Goal: Book appointment/travel/reservation

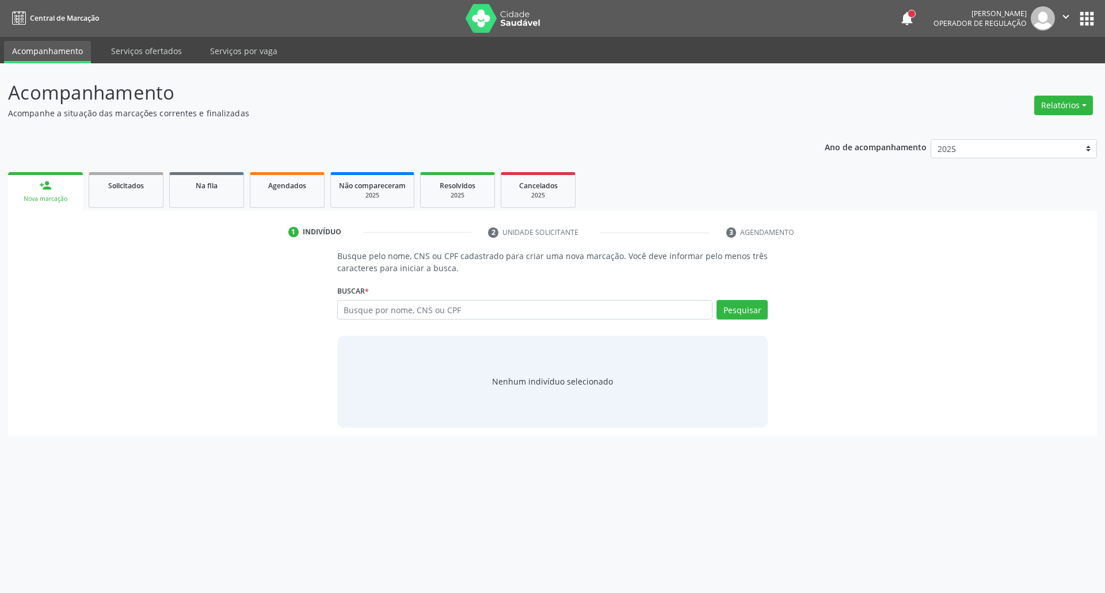
click at [399, 303] on input "text" at bounding box center [525, 310] width 376 height 20
type input "898004126003942"
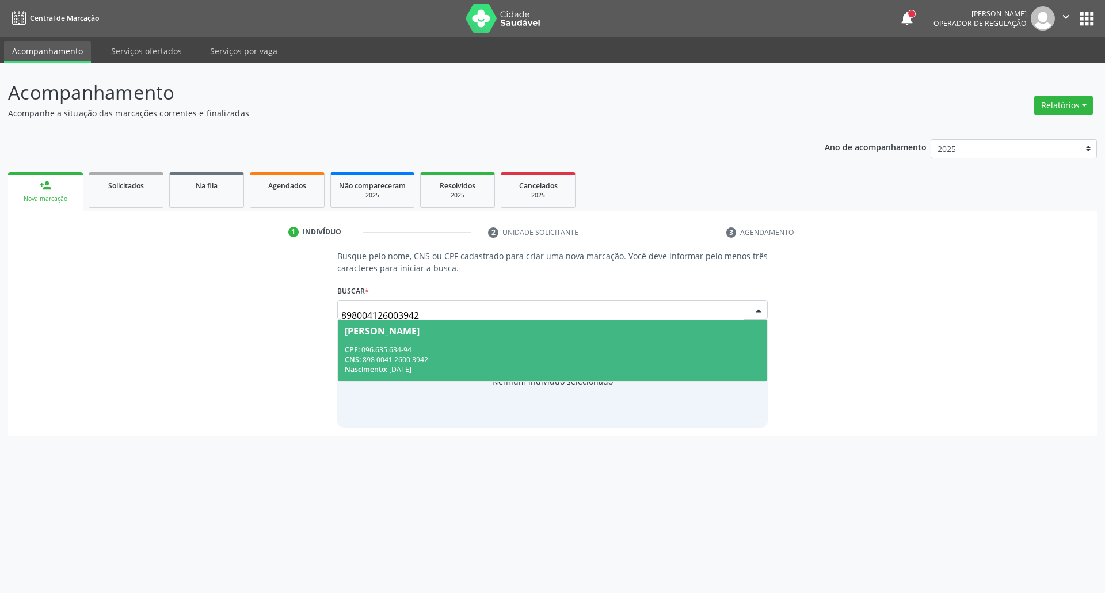
click at [414, 342] on span "[PERSON_NAME] CPF: 096.635.634-94 CNS: 898 0041 2600 3942 Nascimento: [DATE]" at bounding box center [553, 350] width 430 height 62
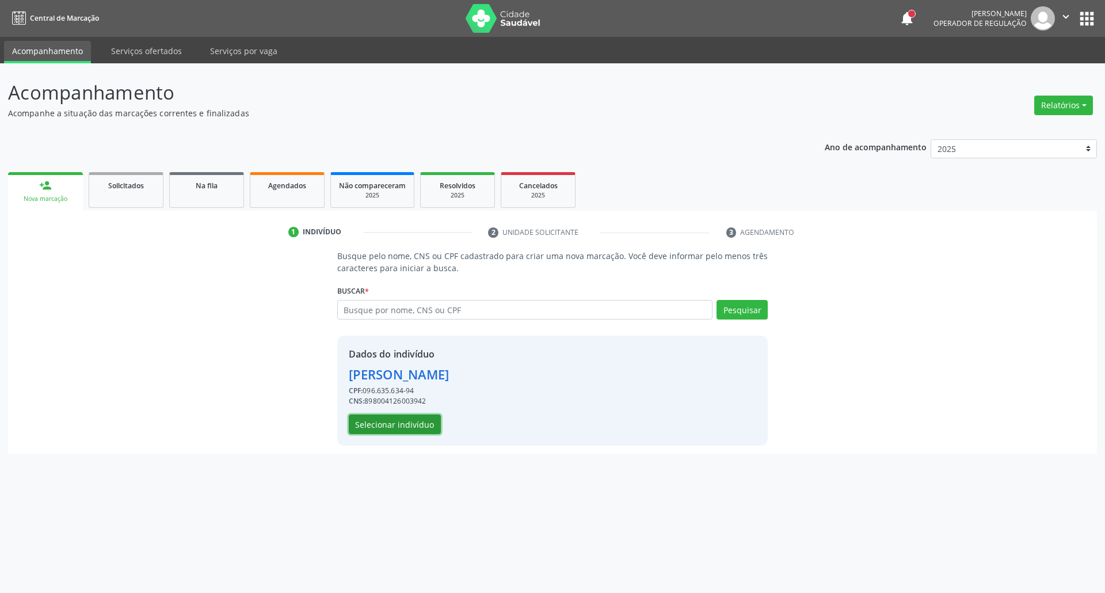
click at [402, 426] on button "Selecionar indivíduo" at bounding box center [395, 424] width 92 height 20
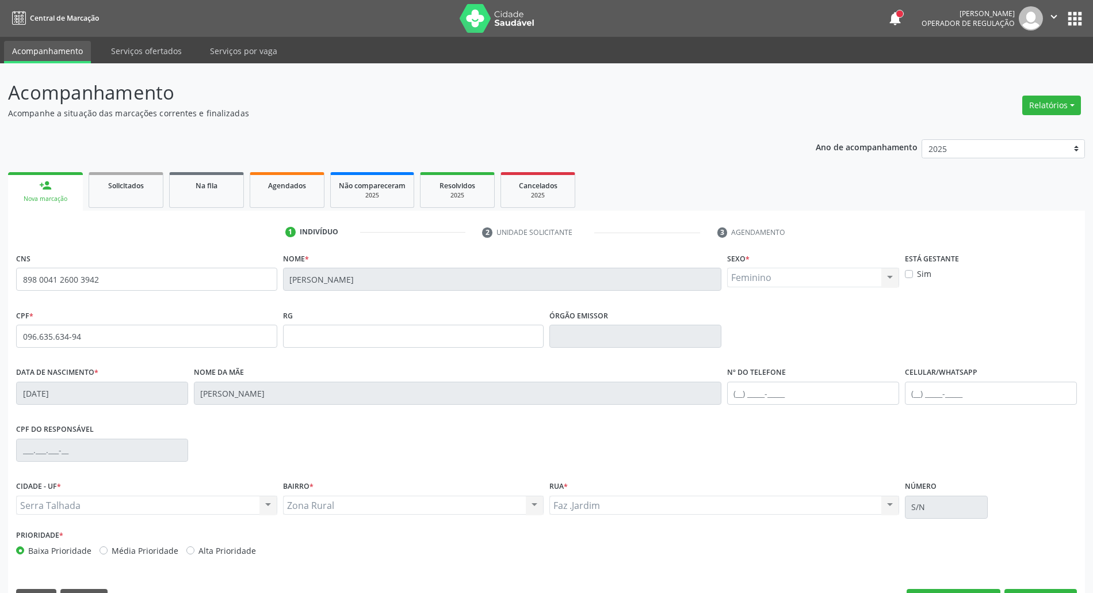
scroll to position [31, 0]
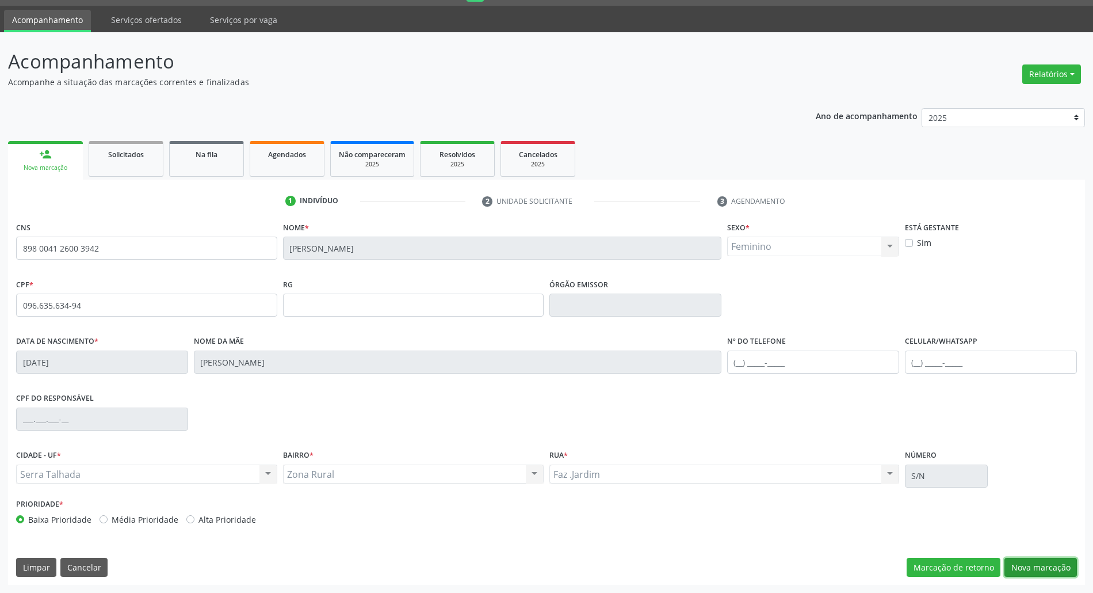
click at [1025, 564] on button "Nova marcação" at bounding box center [1041, 568] width 72 height 20
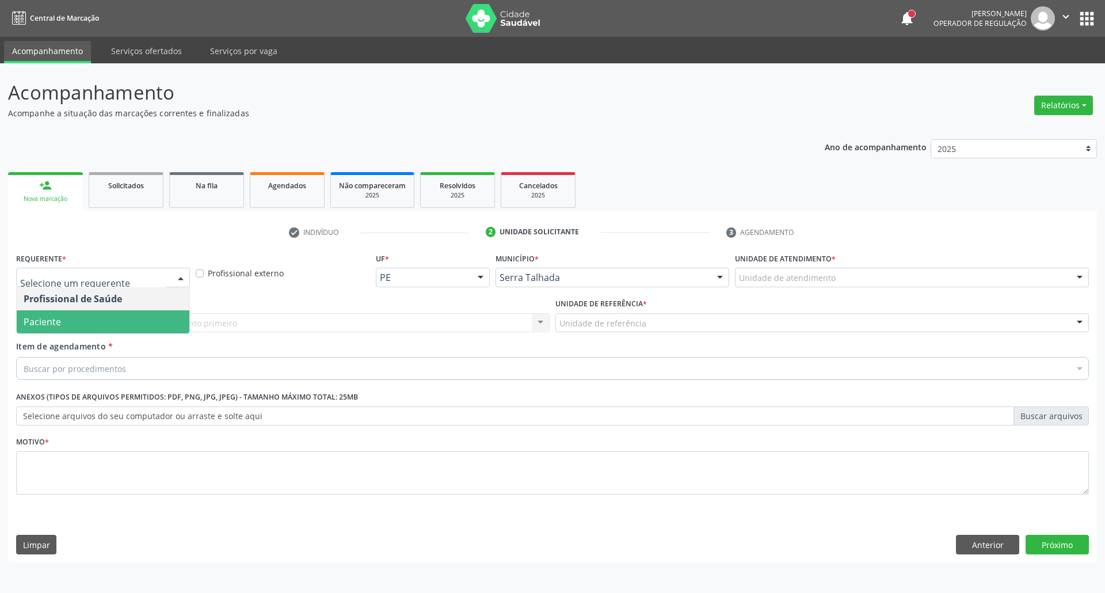
click at [128, 324] on span "Paciente" at bounding box center [103, 321] width 173 height 23
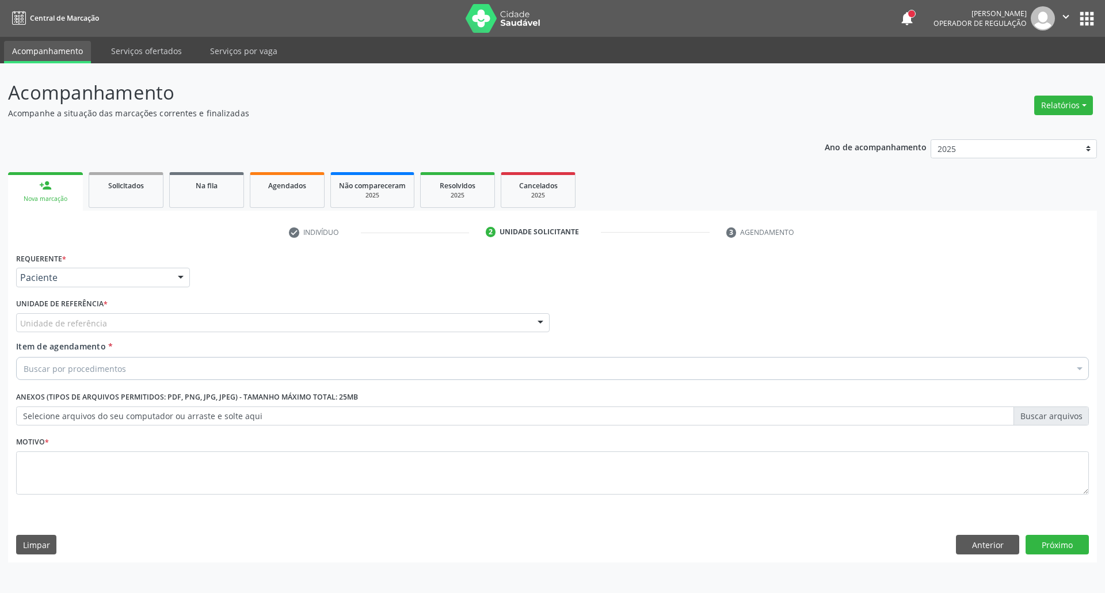
click at [127, 321] on div "Unidade de referência" at bounding box center [282, 323] width 533 height 20
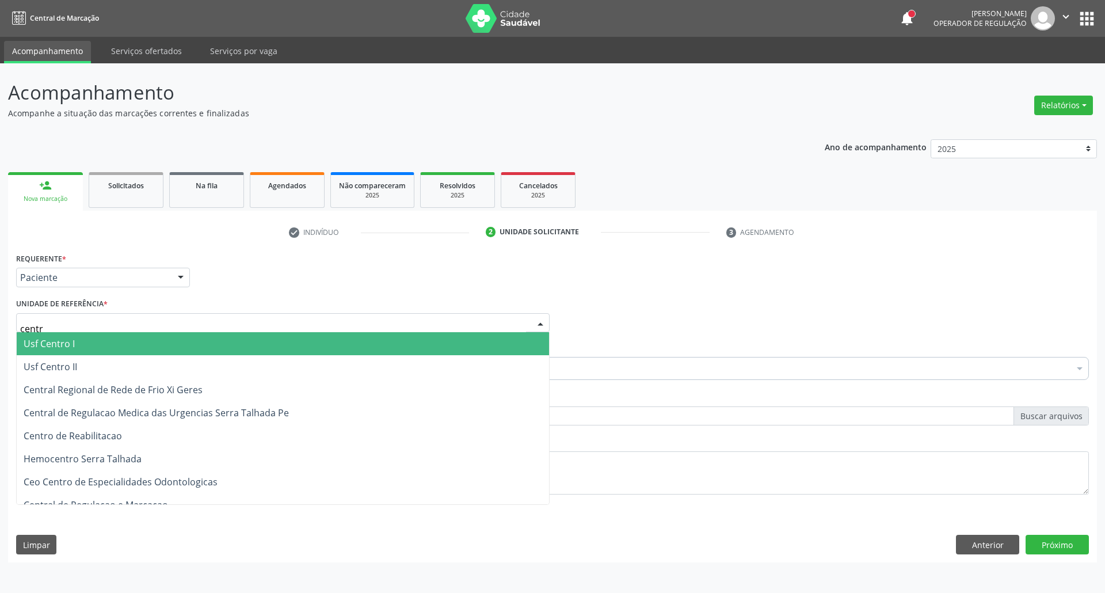
type input "centro"
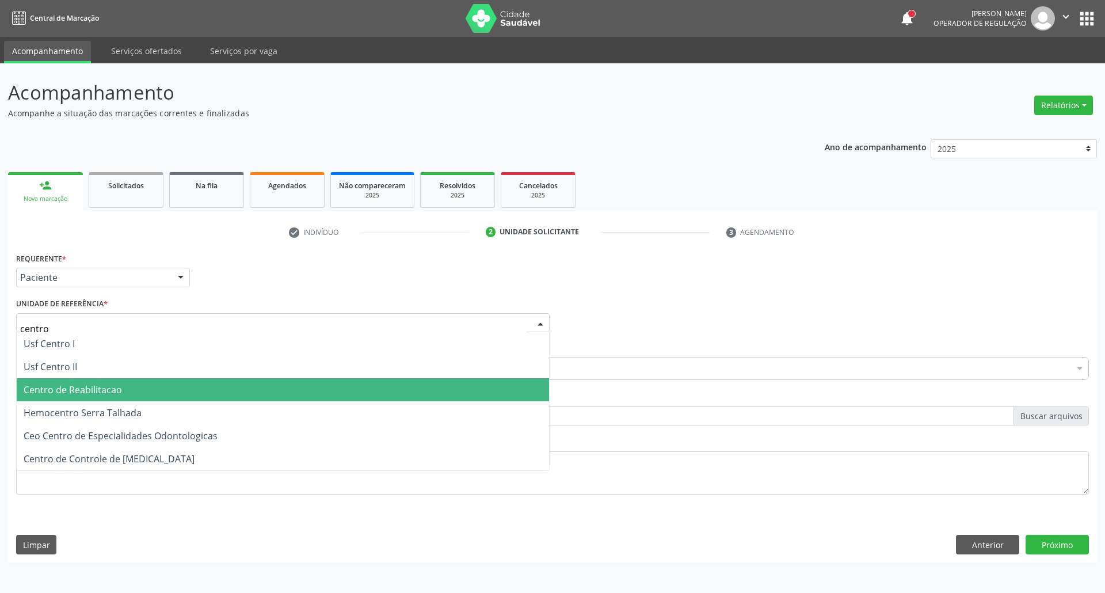
click at [102, 380] on span "Centro de Reabilitacao" at bounding box center [283, 389] width 532 height 23
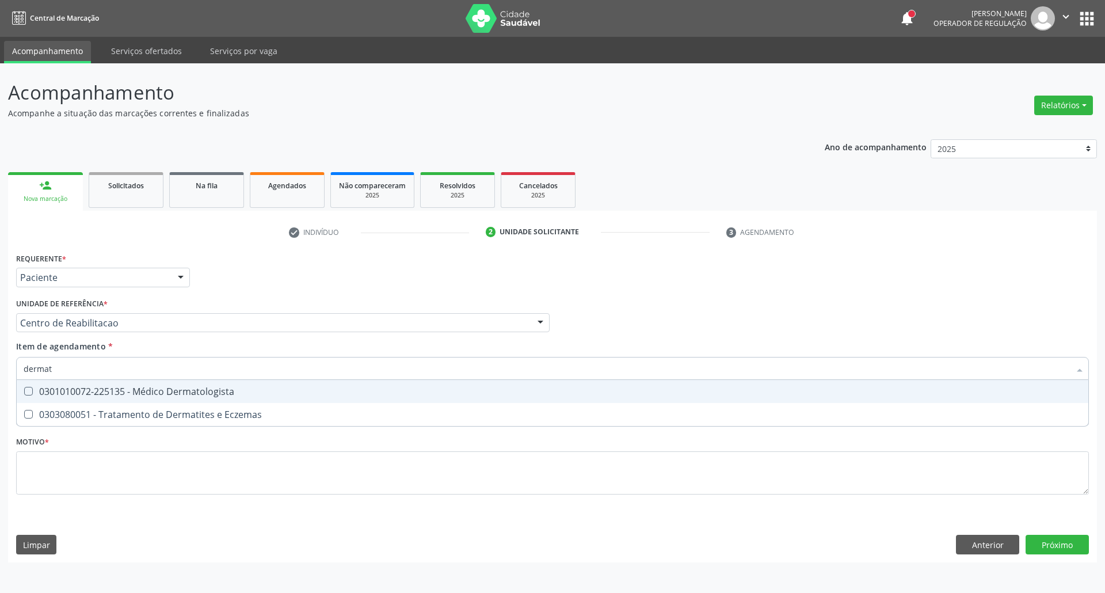
type input "dermato"
click at [109, 387] on div "0301010072-225135 - Médico Dermatologista" at bounding box center [552, 391] width 1057 height 9
checkbox Dermatologista "true"
type input "dermato"
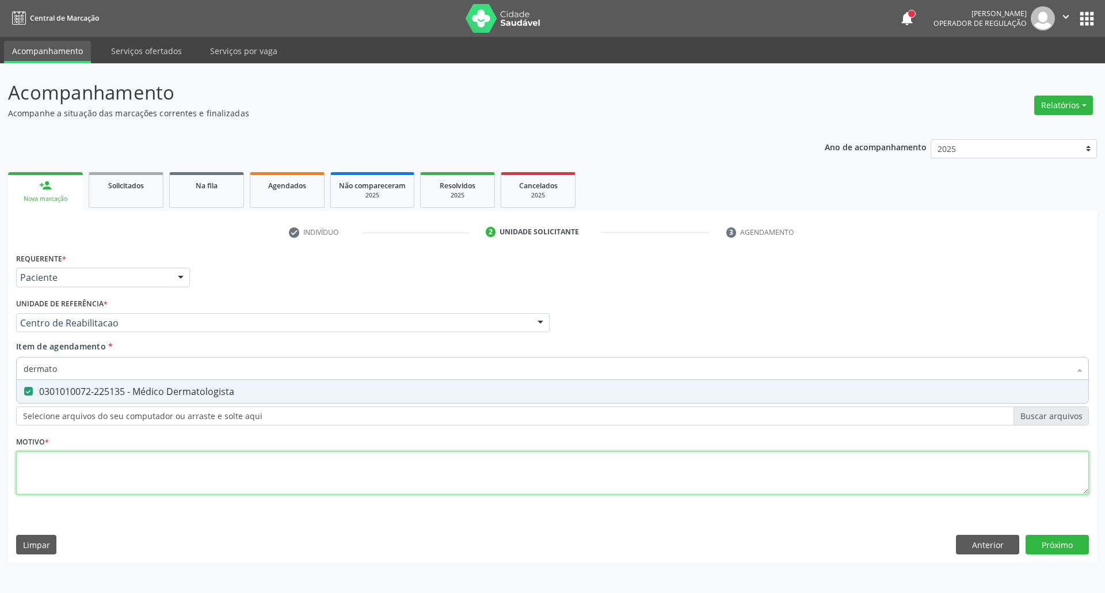
click at [102, 477] on div "Requerente * Paciente Profissional de Saúde Paciente Nenhum resultado encontrad…" at bounding box center [552, 380] width 1072 height 261
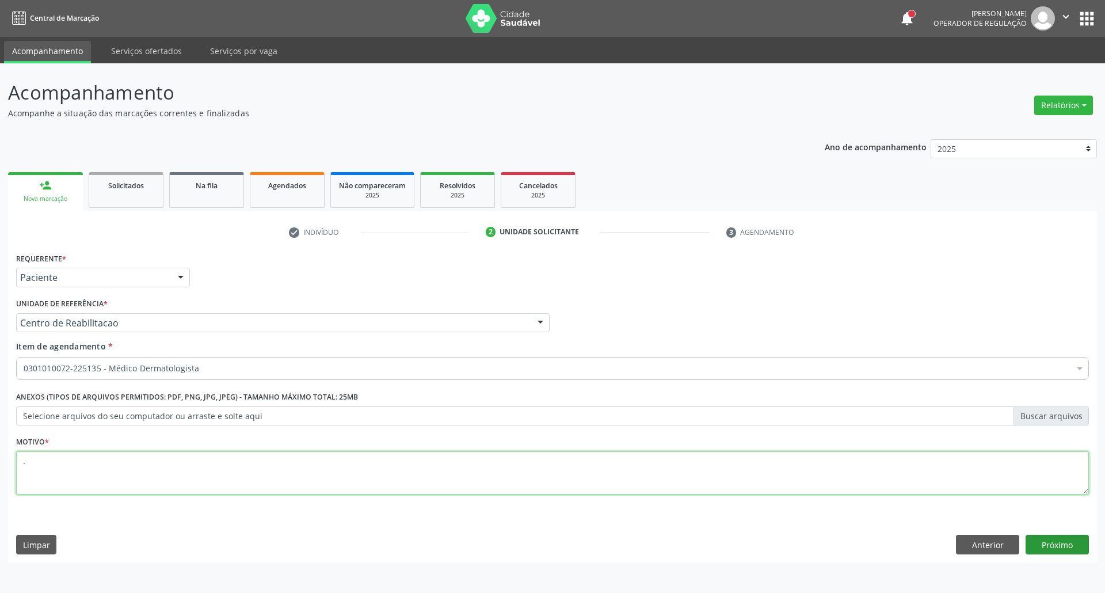
type textarea "."
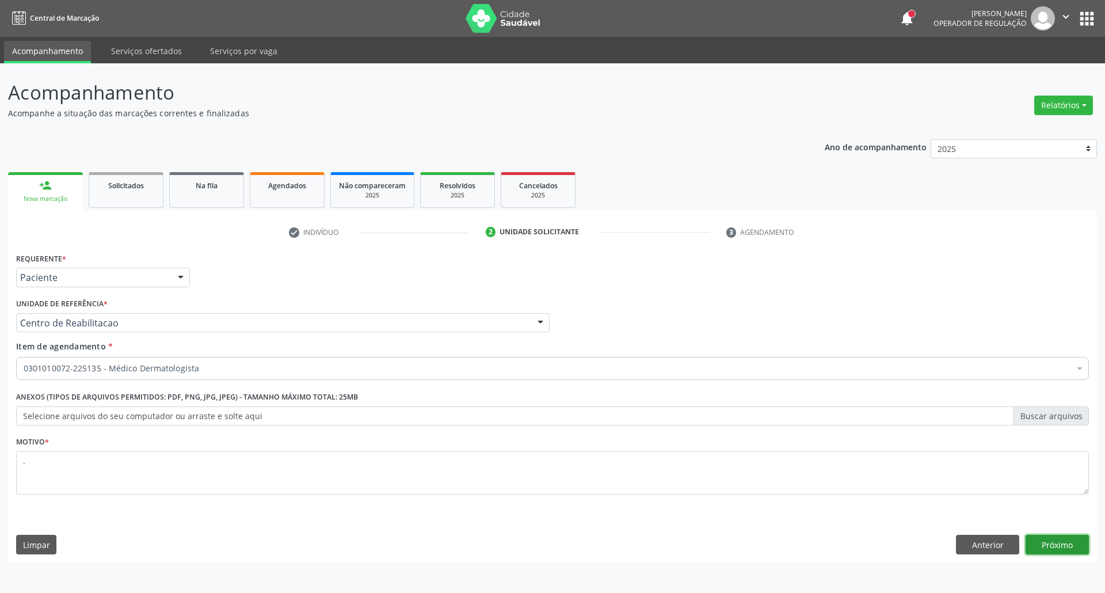
click at [1053, 550] on button "Próximo" at bounding box center [1056, 544] width 63 height 20
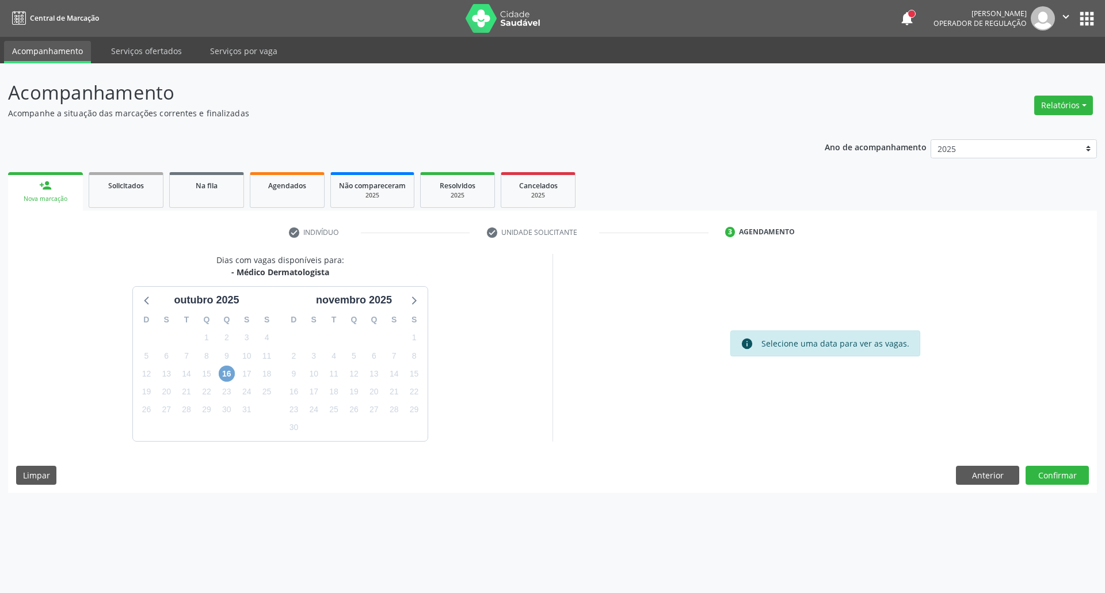
click at [224, 376] on span "16" at bounding box center [227, 373] width 16 height 16
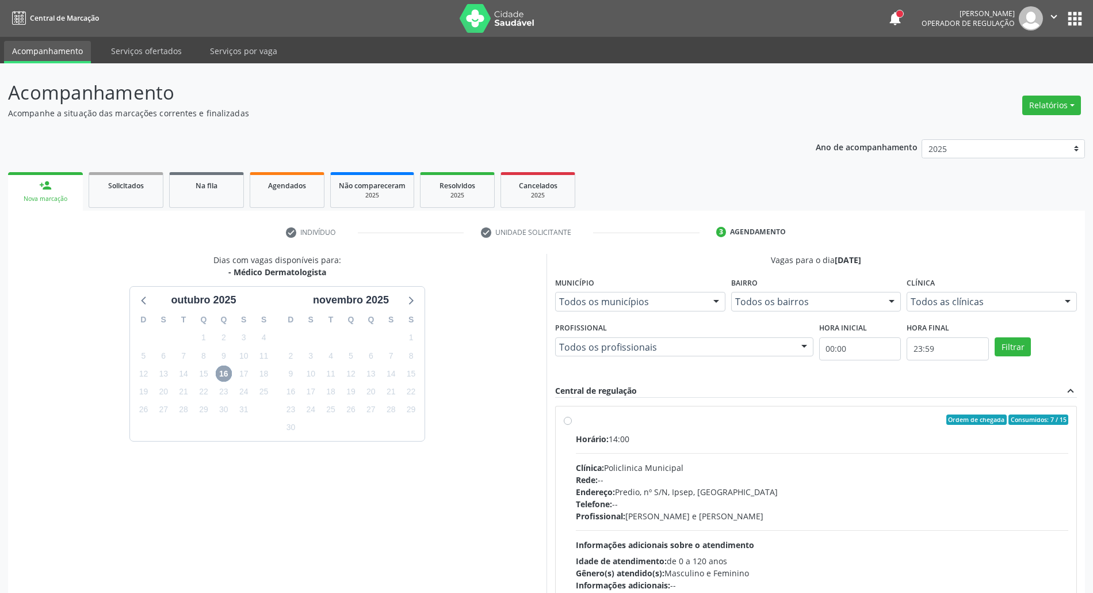
scroll to position [76, 0]
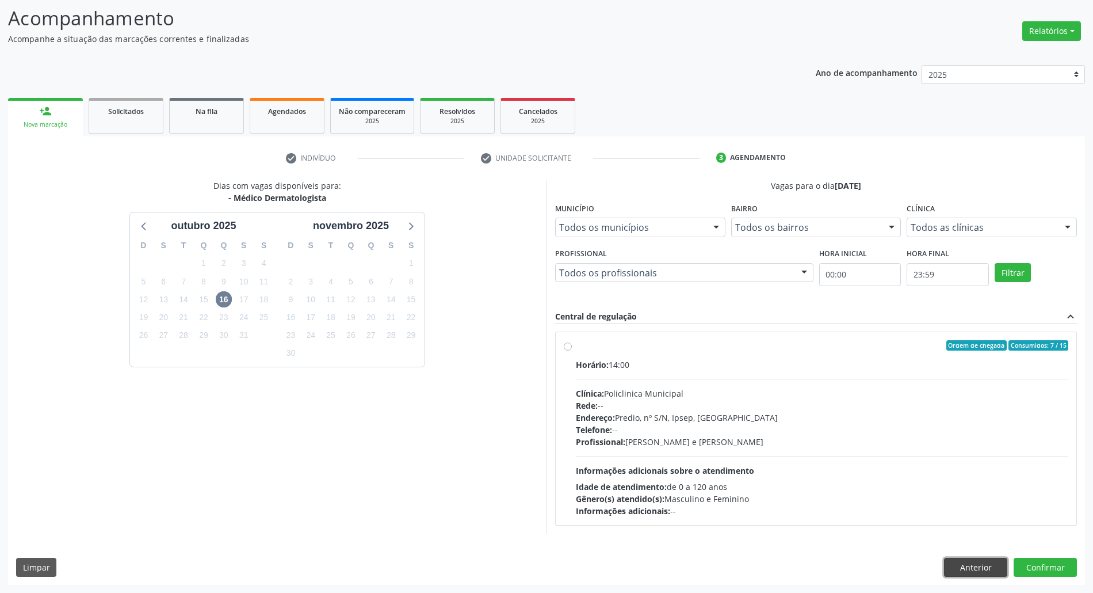
click at [976, 560] on button "Anterior" at bounding box center [975, 568] width 63 height 20
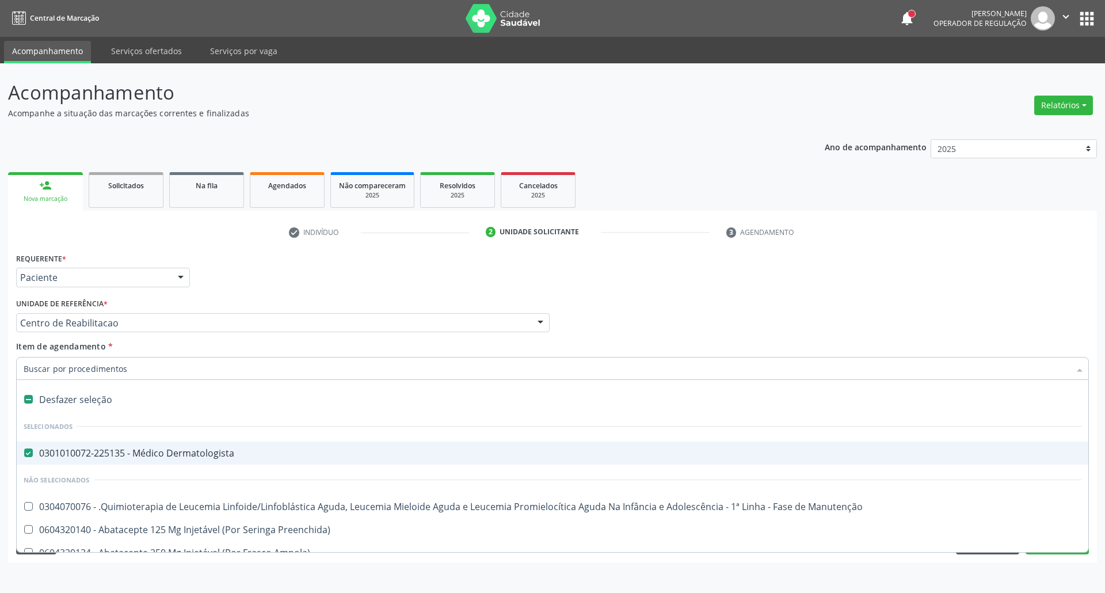
click at [111, 402] on div "Desfazer seleção" at bounding box center [552, 399] width 1071 height 23
checkbox Dermatologista "false"
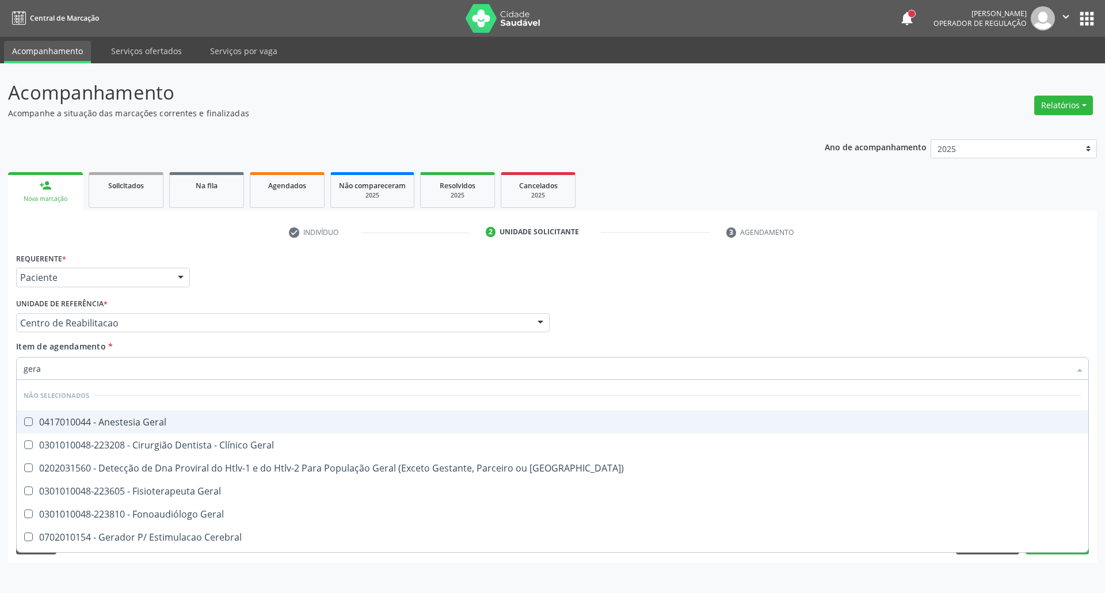
type input "geral"
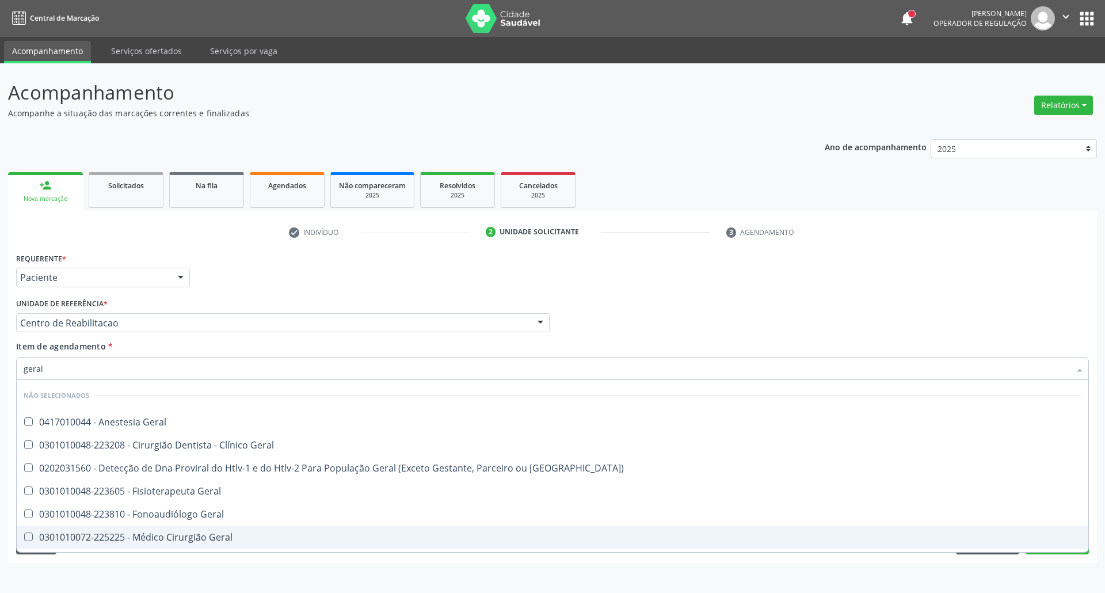
click at [167, 539] on div "0301010072-225225 - Médico Cirurgião Geral" at bounding box center [552, 536] width 1057 height 9
checkbox Geral "true"
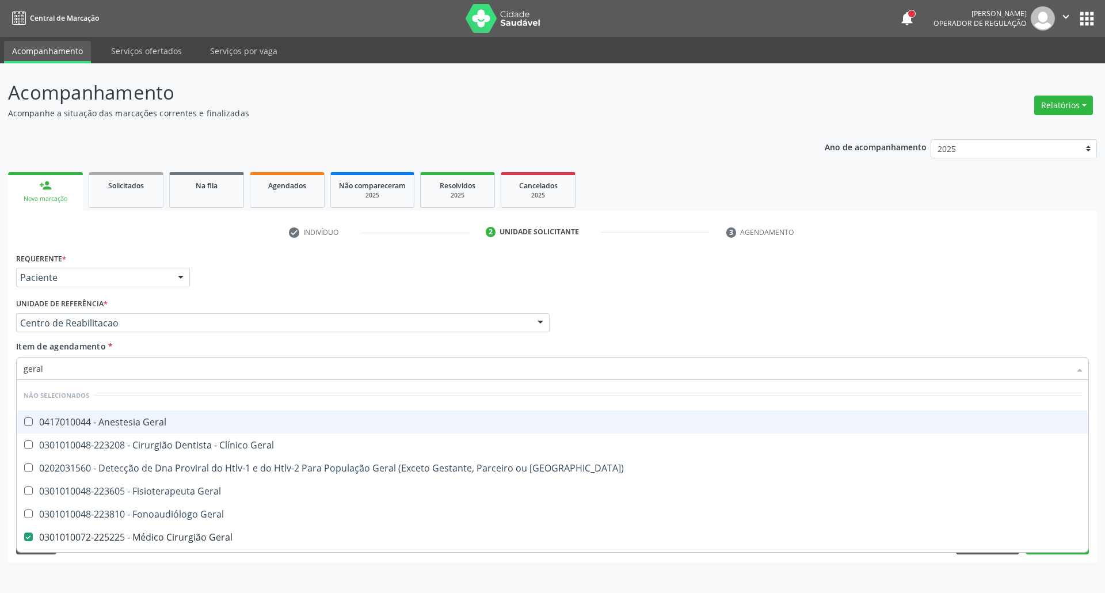
click at [651, 288] on div "Requerente * Paciente Profissional de Saúde Paciente Nenhum resultado encontrad…" at bounding box center [552, 272] width 1078 height 45
checkbox Geral "true"
checkbox Geral "false"
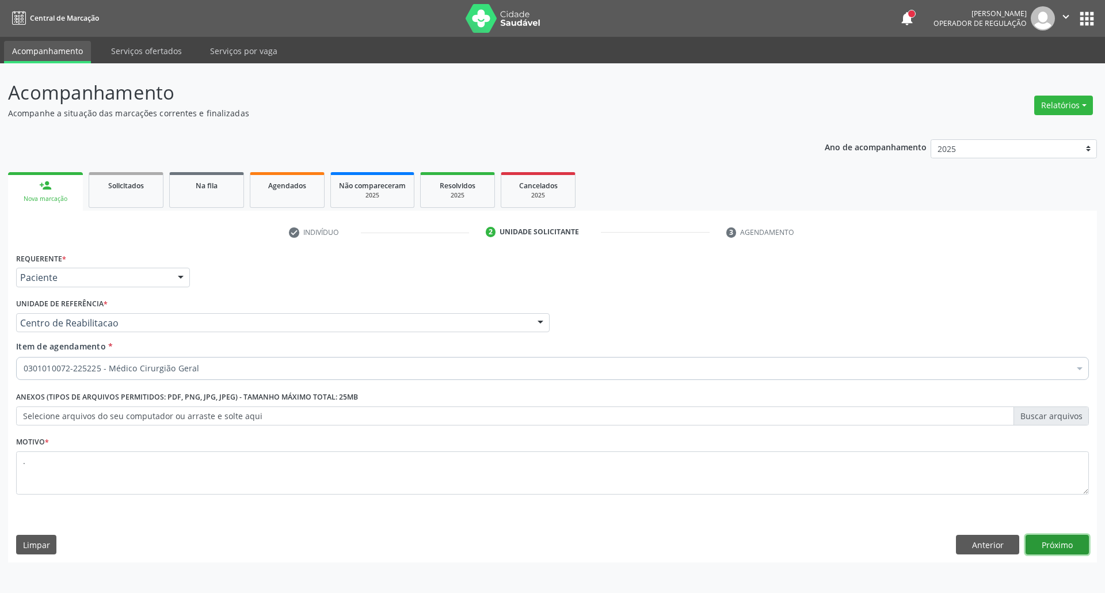
click at [1048, 542] on button "Próximo" at bounding box center [1056, 544] width 63 height 20
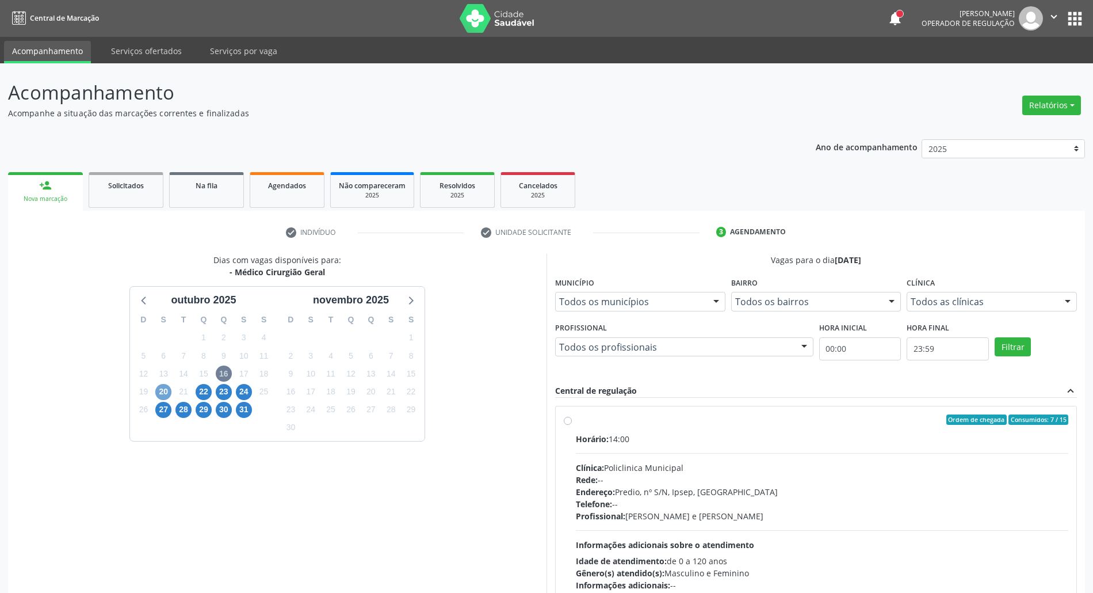
click at [159, 391] on span "20" at bounding box center [163, 392] width 16 height 16
click at [774, 428] on label "Ordem de chegada Consumidos: 7 / 13 Horário: 08:30 Clínica: Policlinica Municip…" at bounding box center [822, 502] width 492 height 177
click at [572, 425] on input "Ordem de chegada Consumidos: 7 / 13 Horário: 08:30 Clínica: Policlinica Municip…" at bounding box center [568, 419] width 8 height 10
radio input "true"
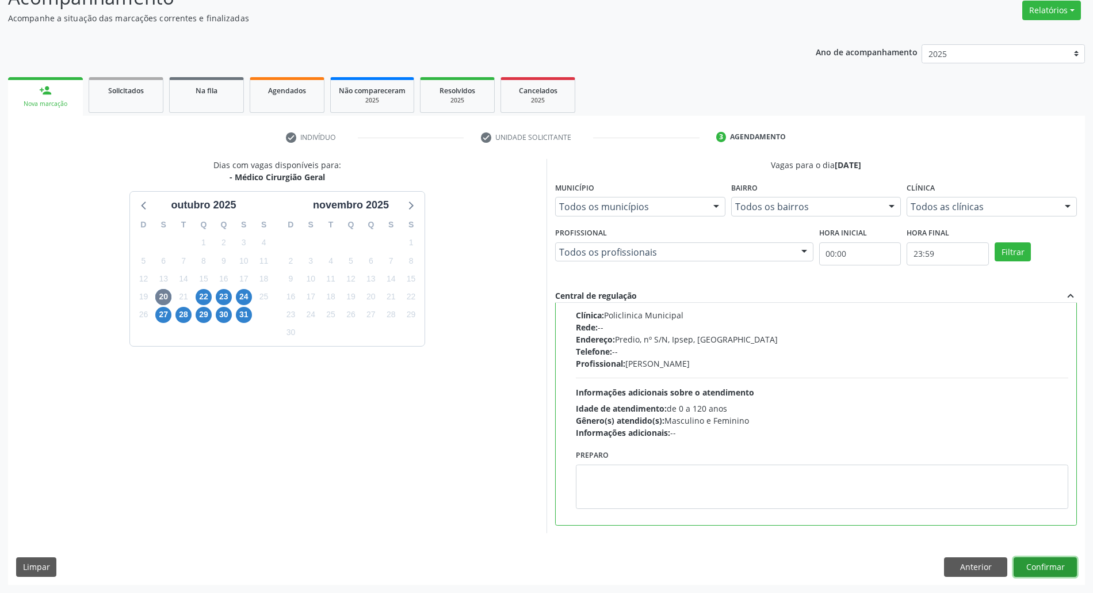
click at [1014, 564] on button "Confirmar" at bounding box center [1045, 567] width 63 height 20
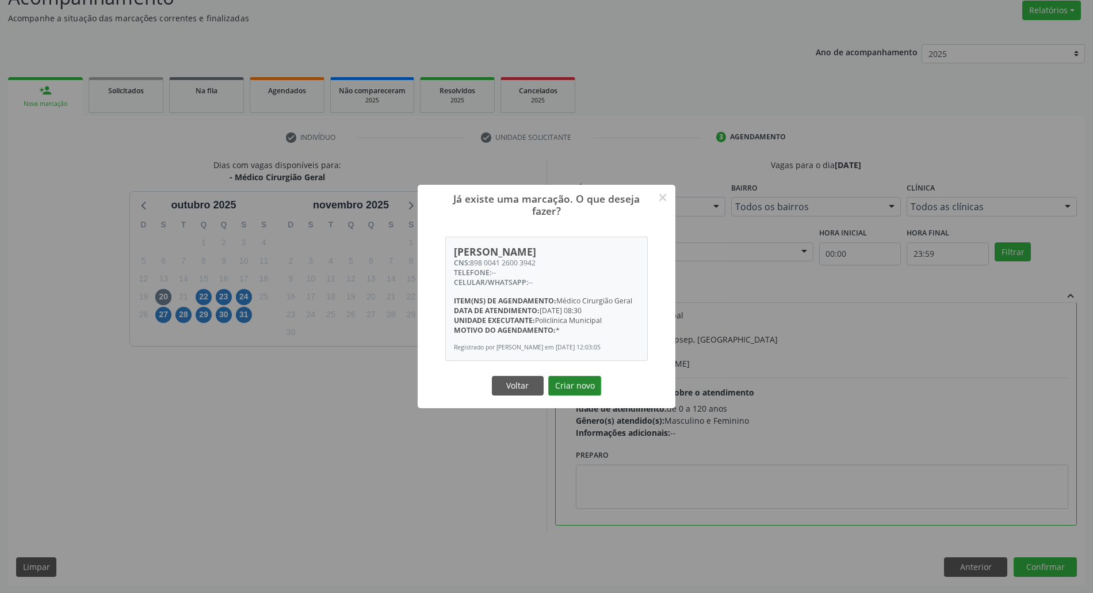
click at [564, 387] on button "Criar novo" at bounding box center [574, 386] width 53 height 20
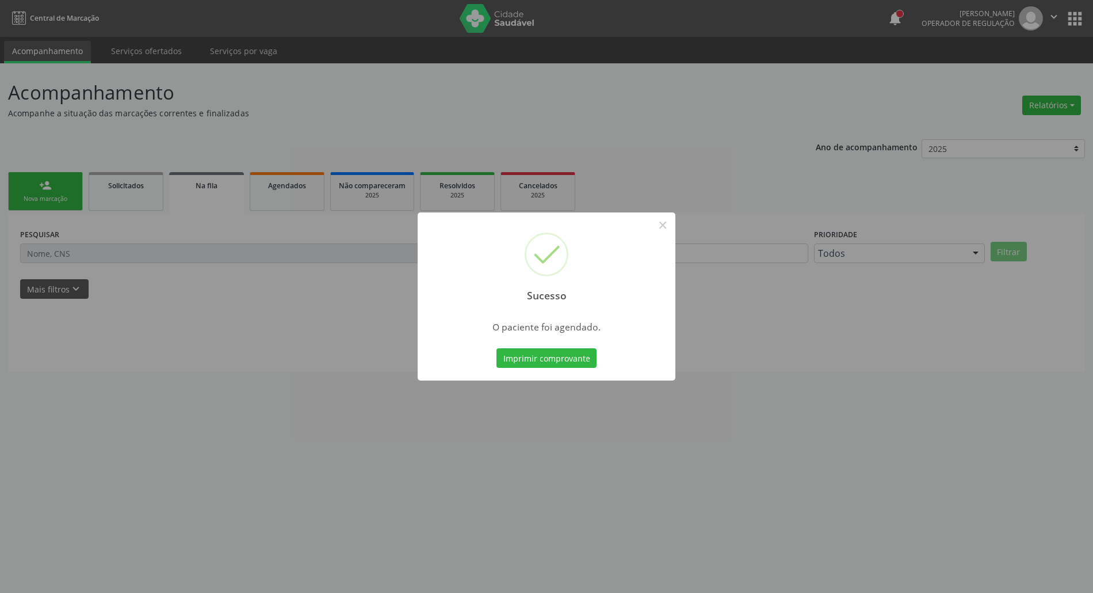
scroll to position [0, 0]
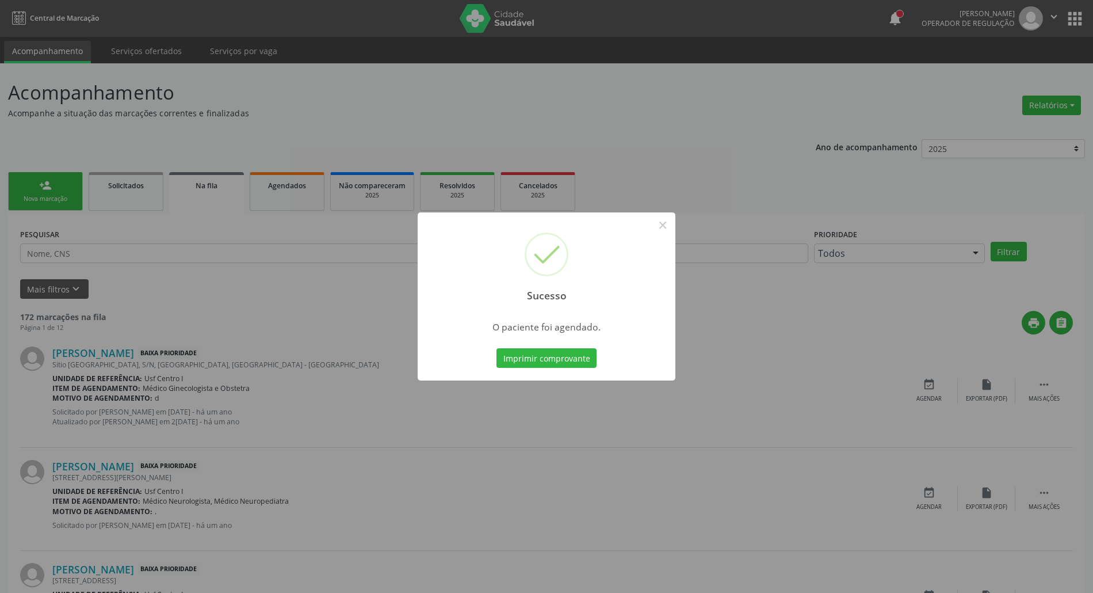
click at [497, 348] on button "Imprimir comprovante" at bounding box center [547, 358] width 100 height 20
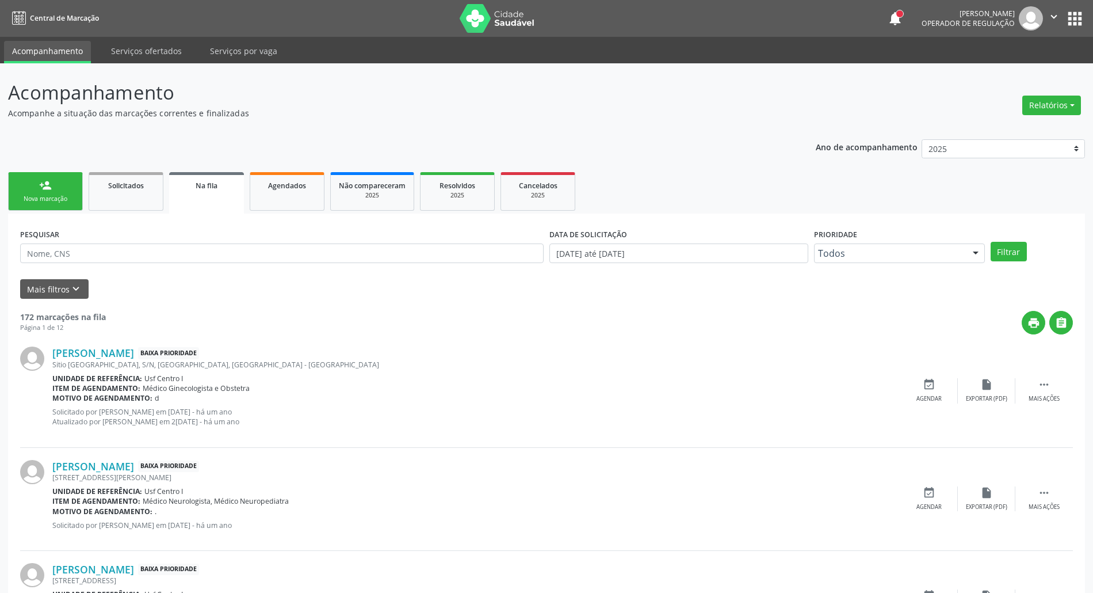
click at [37, 191] on link "person_add Nova marcação" at bounding box center [45, 191] width 75 height 39
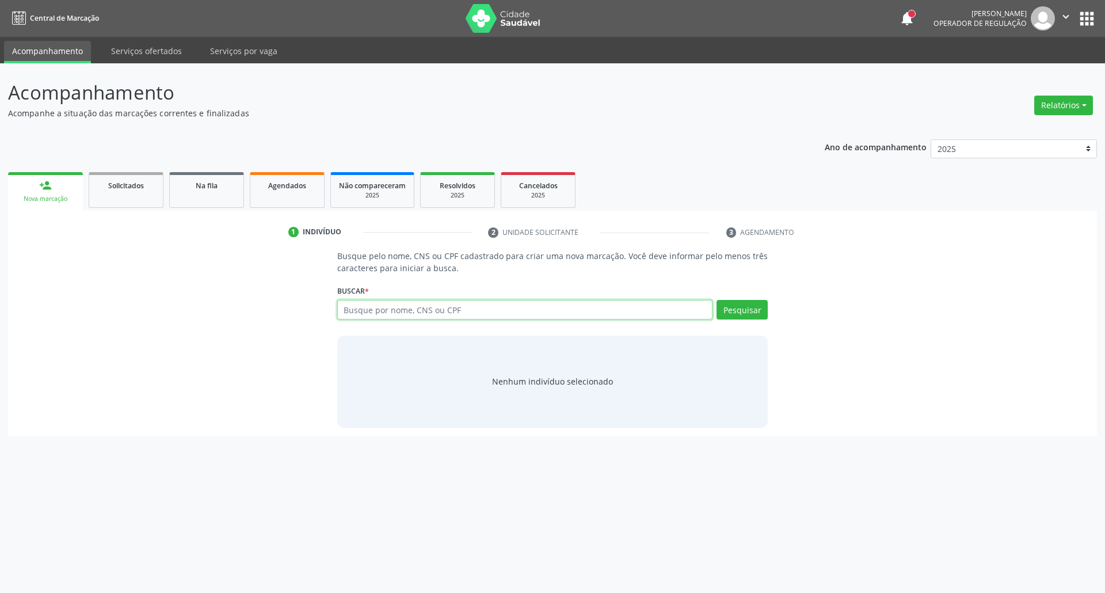
click at [408, 318] on input "text" at bounding box center [525, 310] width 376 height 20
type input "702403513913521"
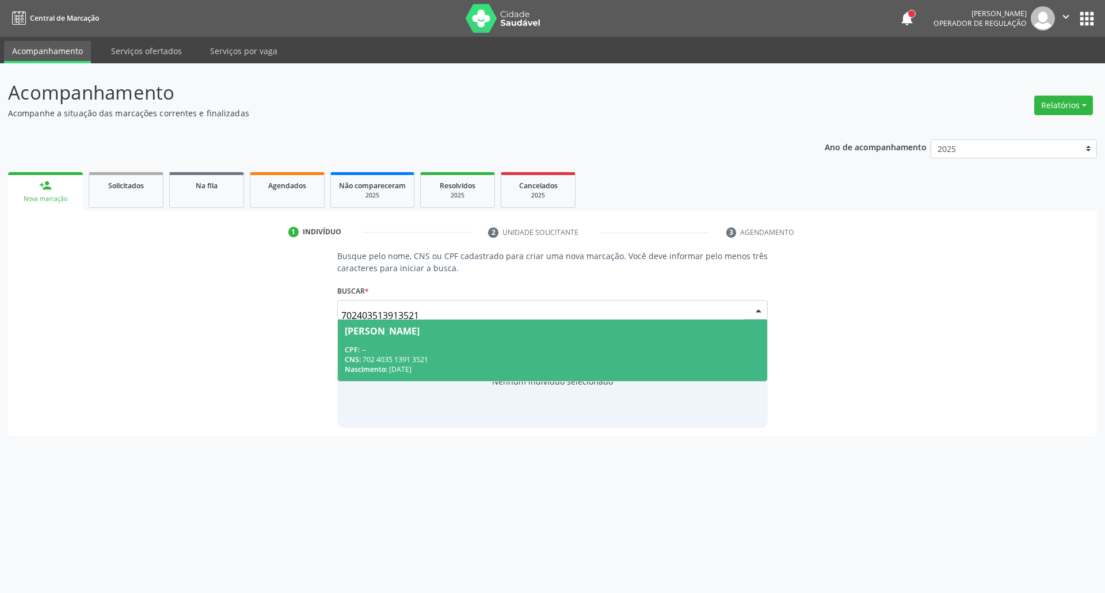
click at [438, 351] on div "CPF: --" at bounding box center [553, 350] width 416 height 10
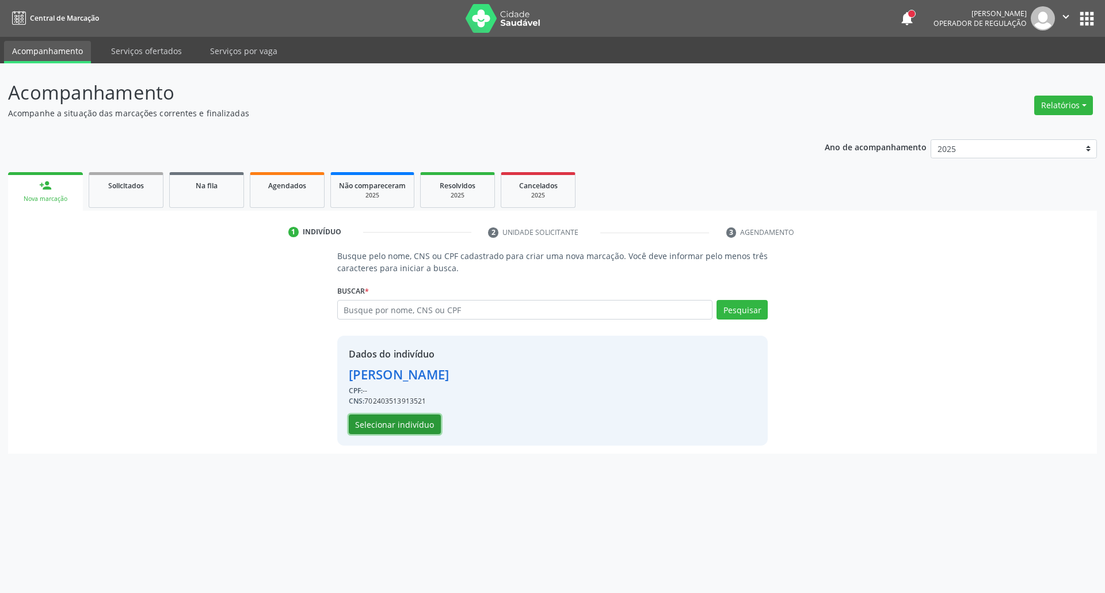
click at [388, 424] on button "Selecionar indivíduo" at bounding box center [395, 424] width 92 height 20
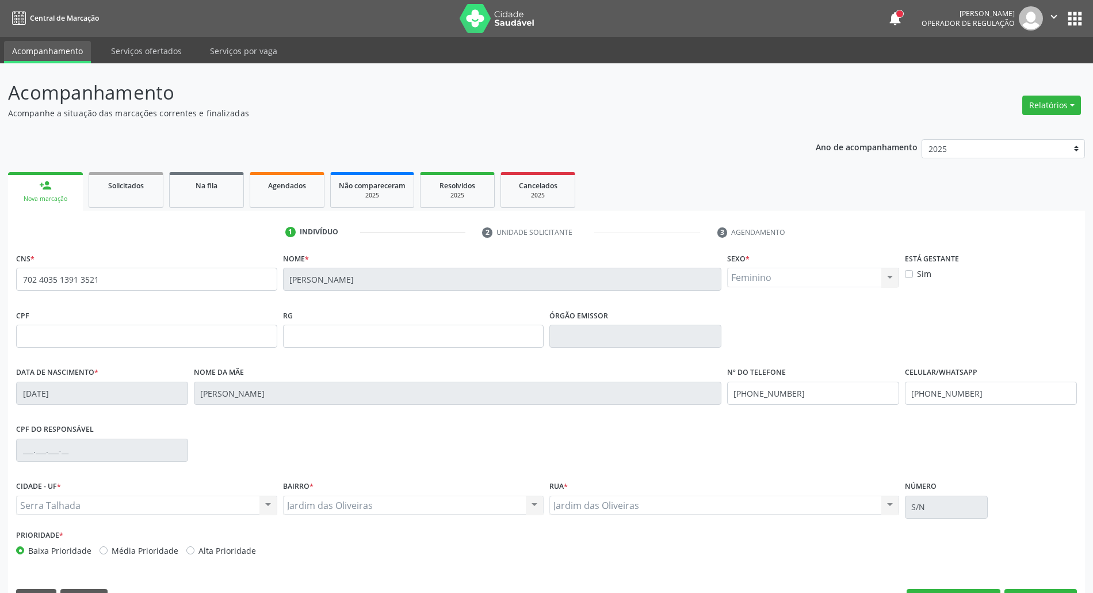
scroll to position [31, 0]
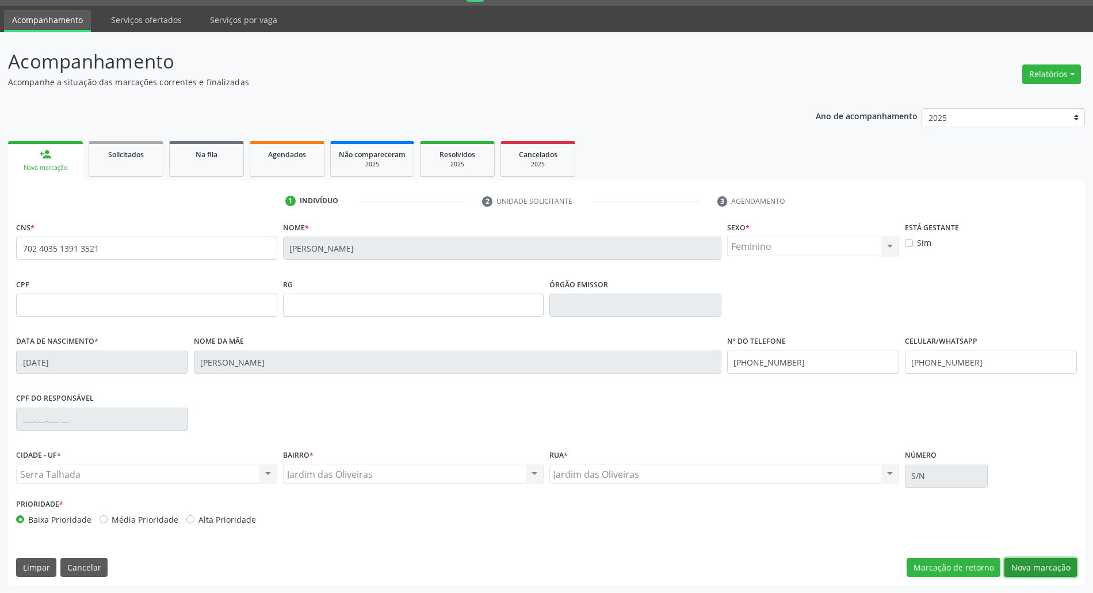
click at [1048, 569] on button "Nova marcação" at bounding box center [1041, 568] width 72 height 20
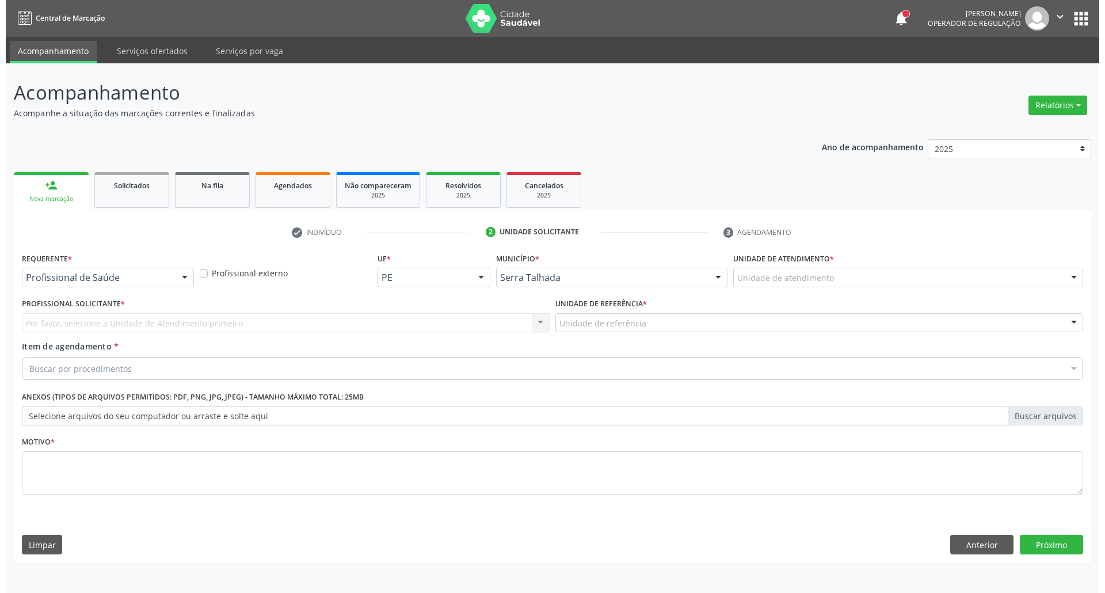
scroll to position [0, 0]
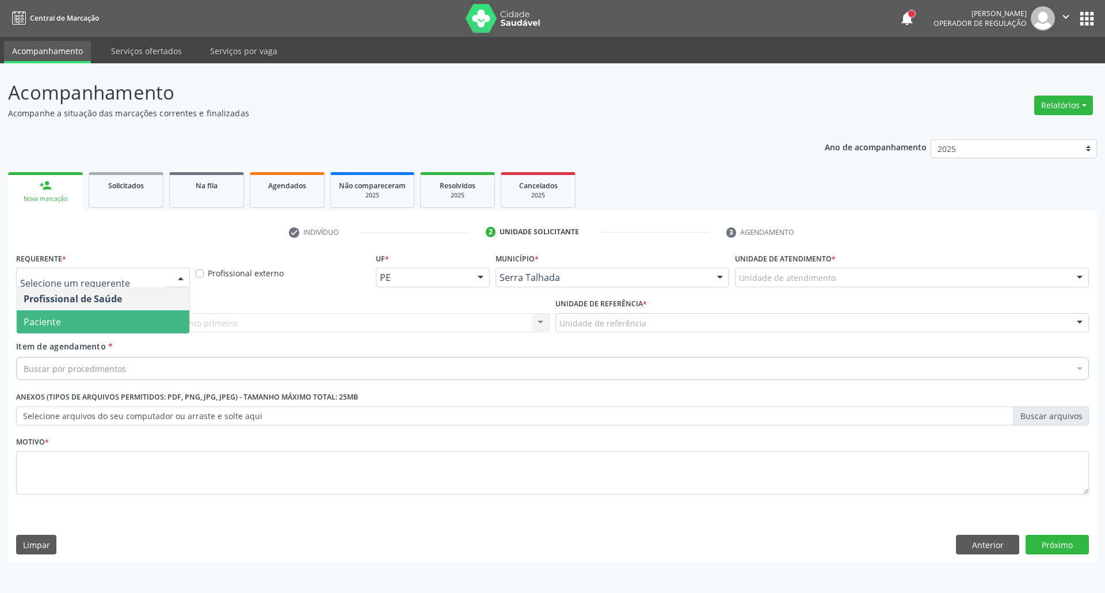
click at [58, 331] on span "Paciente" at bounding box center [103, 321] width 173 height 23
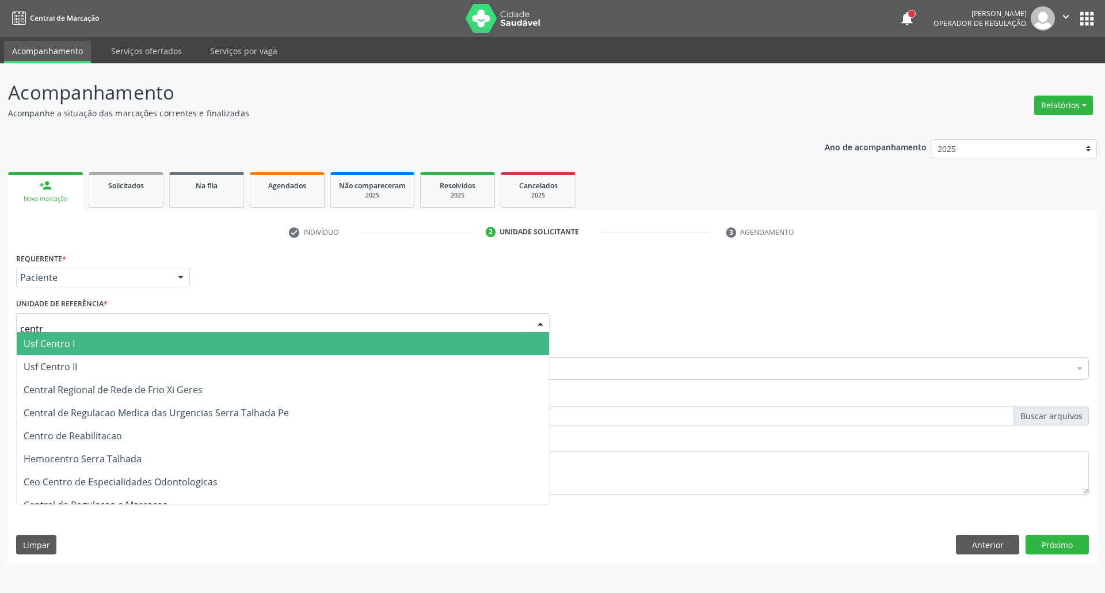
type input "centro"
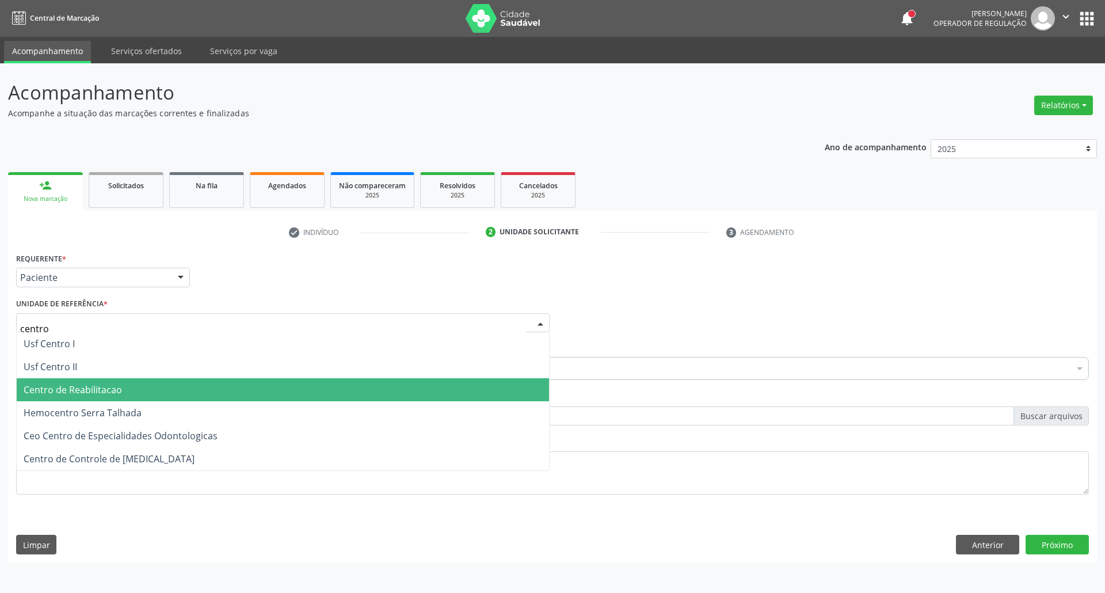
click at [69, 390] on span "Centro de Reabilitacao" at bounding box center [73, 389] width 98 height 13
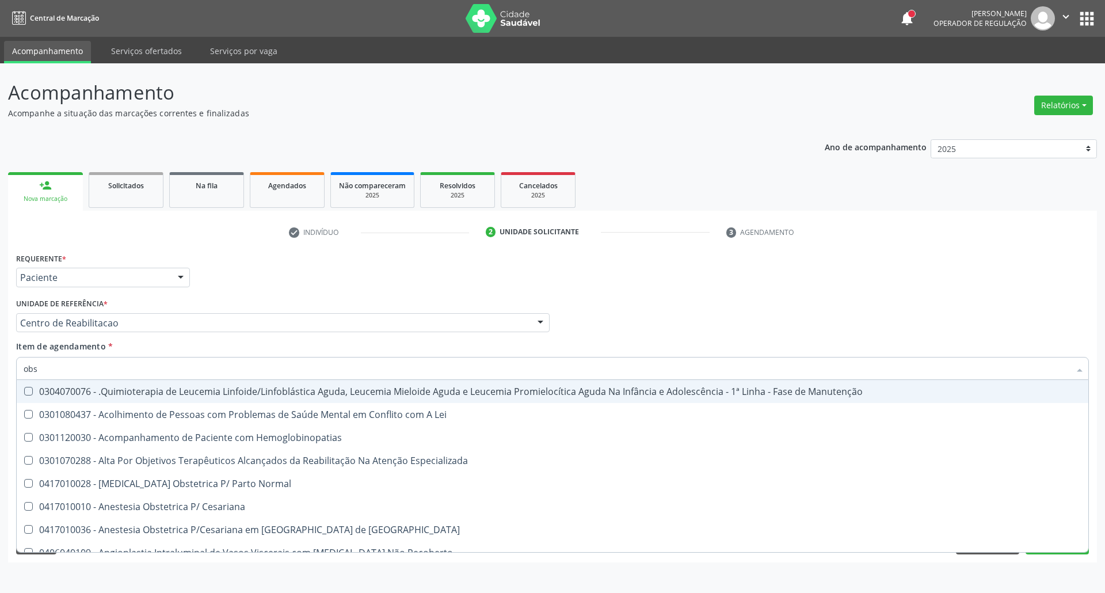
type input "obst"
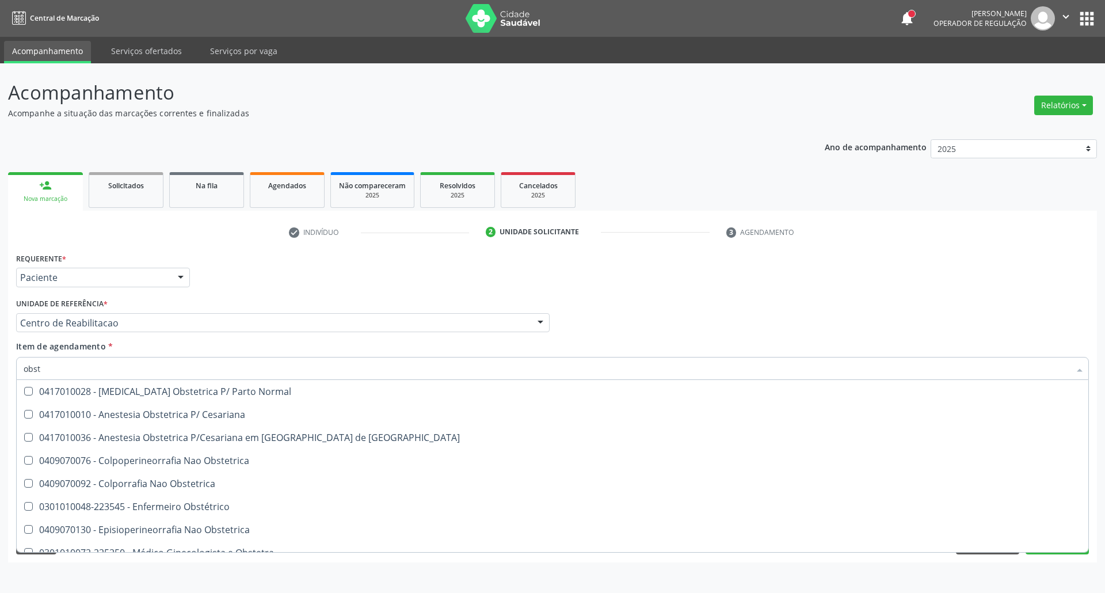
scroll to position [127, 0]
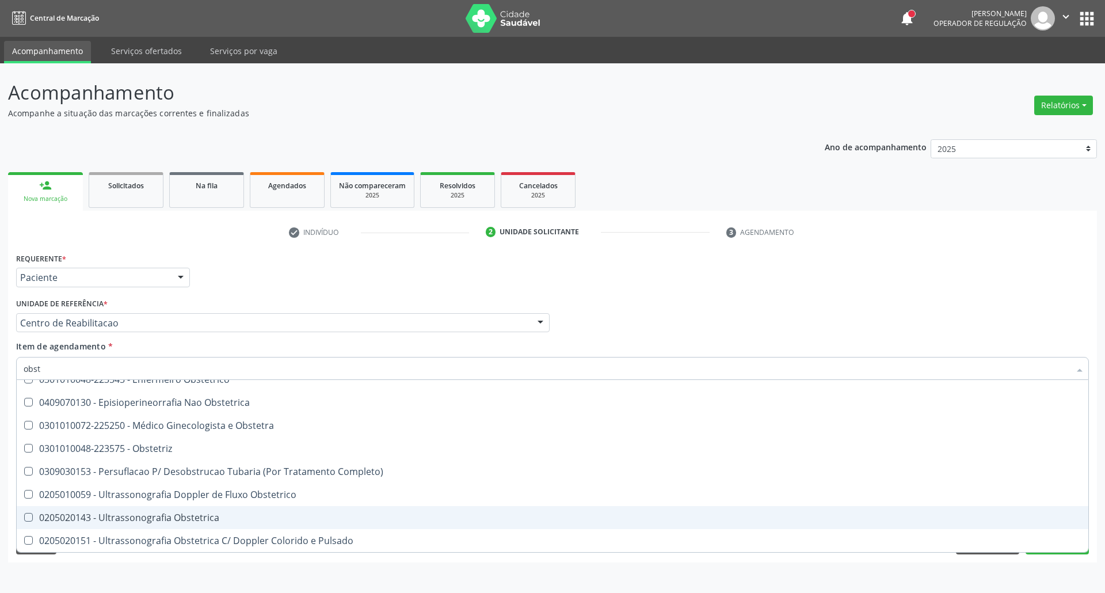
click at [110, 517] on div "0205020143 - Ultrassonografia Obstetrica" at bounding box center [552, 517] width 1057 height 9
checkbox Obstetrica "true"
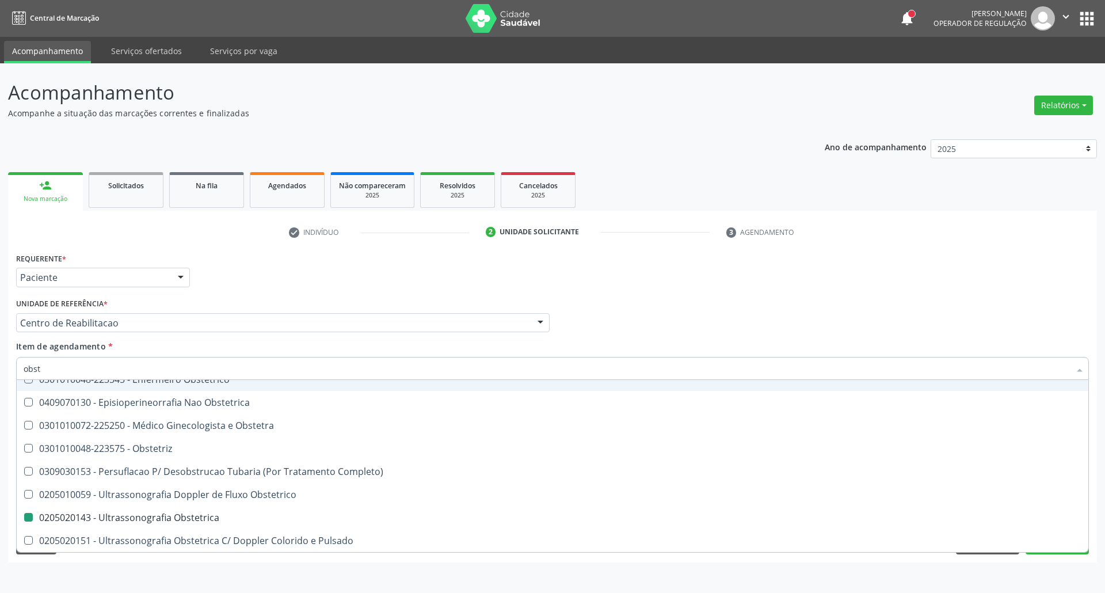
click at [724, 301] on div "Profissional Solicitante Por favor, selecione a Unidade de Atendimento primeiro…" at bounding box center [552, 317] width 1078 height 45
checkbox Cesariana "true"
checkbox Obstetrica "false"
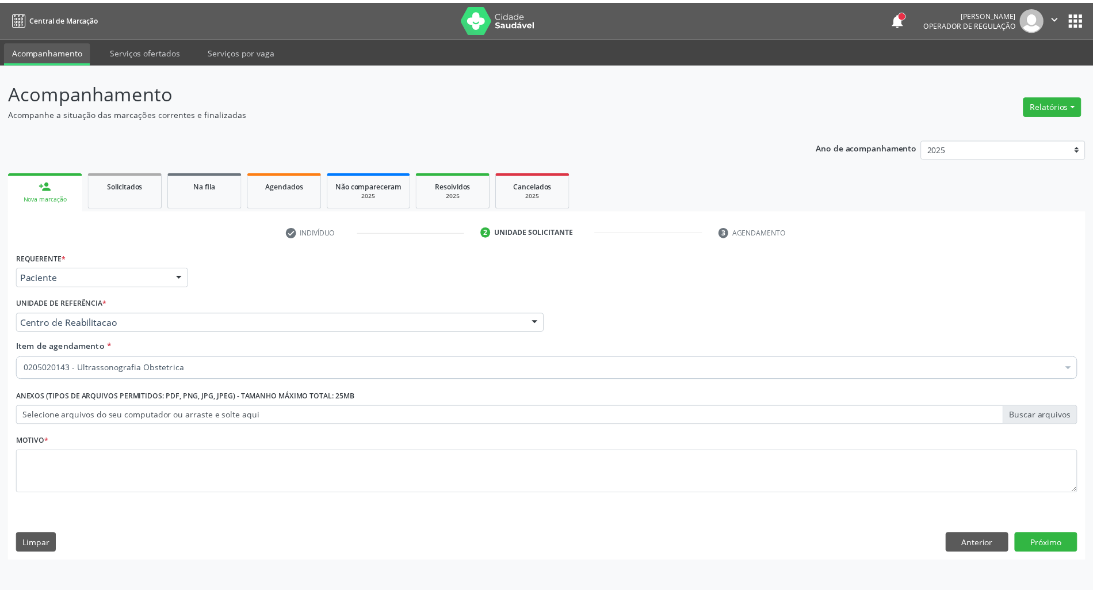
scroll to position [0, 0]
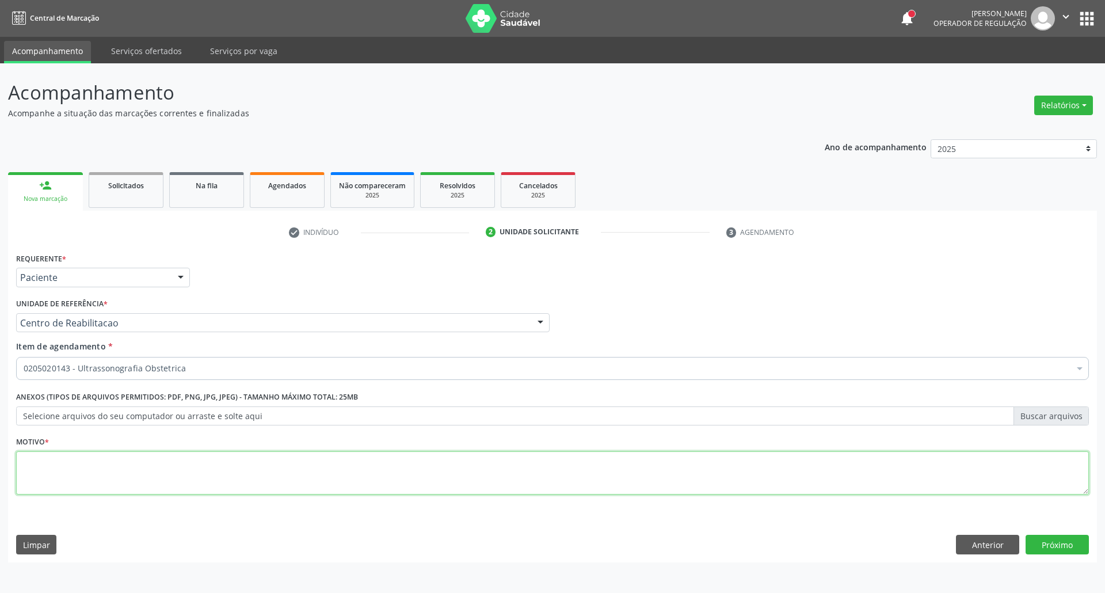
click at [527, 471] on textarea at bounding box center [552, 473] width 1072 height 44
type textarea "."
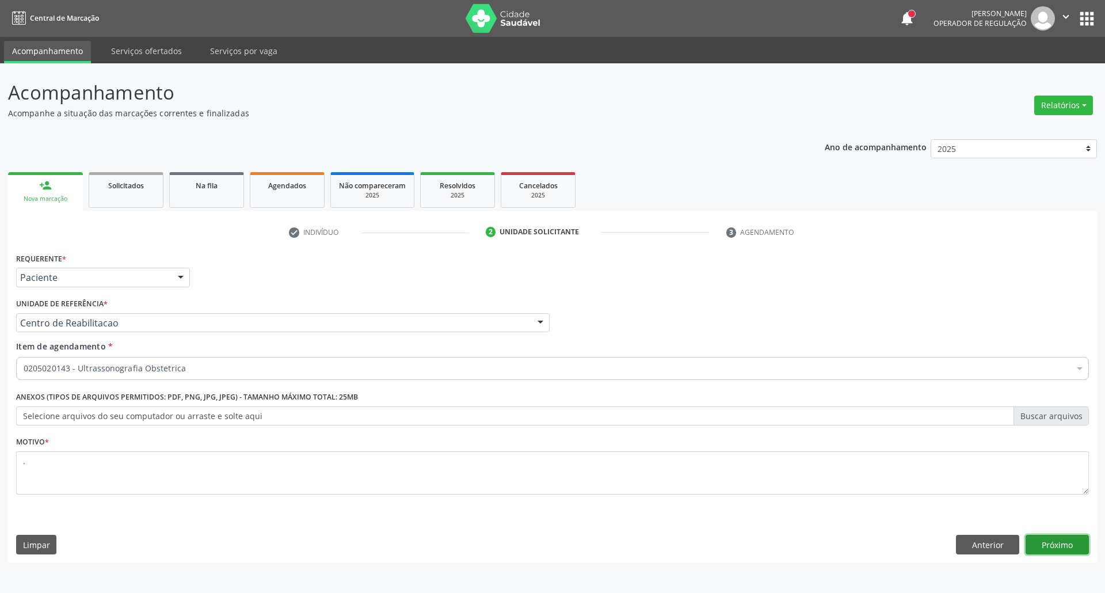
click at [1064, 539] on button "Próximo" at bounding box center [1056, 544] width 63 height 20
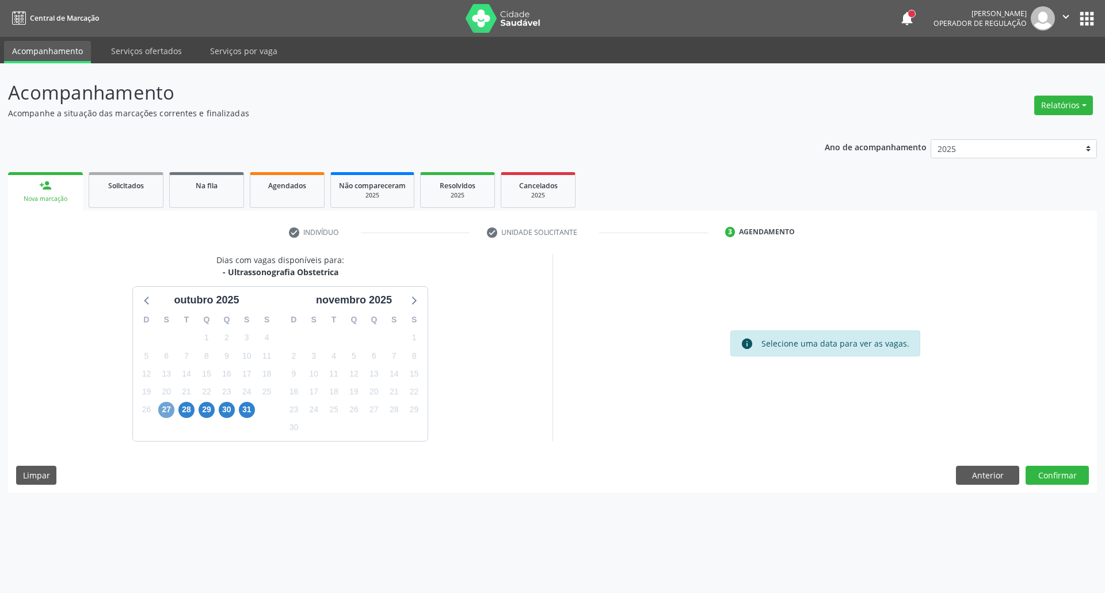
click at [162, 411] on span "27" at bounding box center [166, 410] width 16 height 16
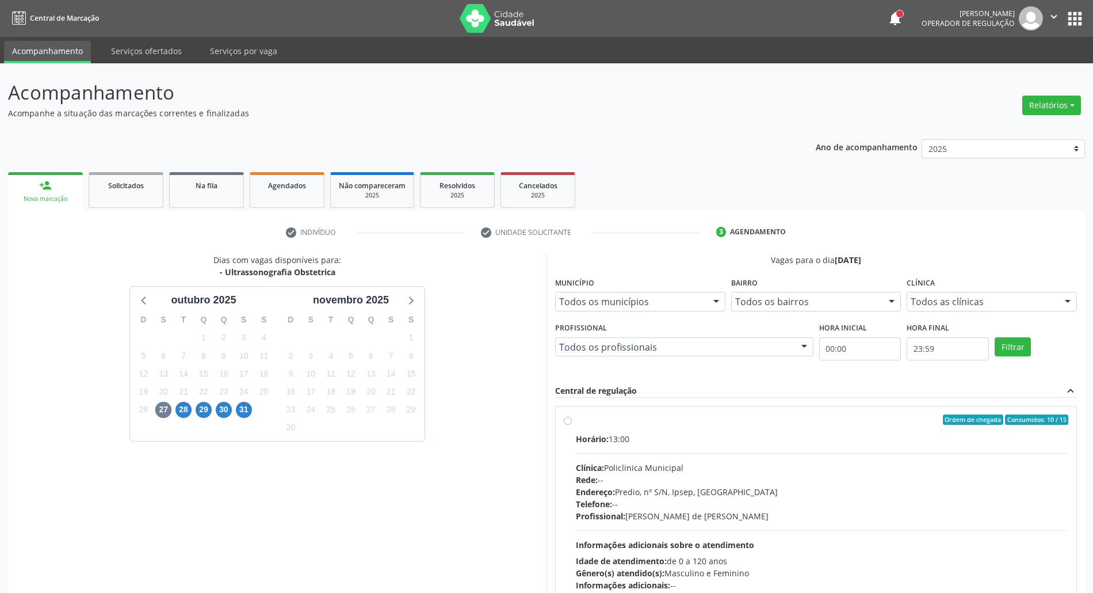
drag, startPoint x: 735, startPoint y: 448, endPoint x: 769, endPoint y: 391, distance: 65.5
click at [734, 447] on div "Horário: 13:00 Clínica: Policlinica Municipal Rede: -- Endereço: Predio, nº S/N…" at bounding box center [822, 512] width 492 height 158
click at [572, 425] on input "Ordem de chegada Consumidos: 10 / 15 Horário: 13:00 Clínica: Policlinica Munici…" at bounding box center [568, 419] width 8 height 10
radio input "true"
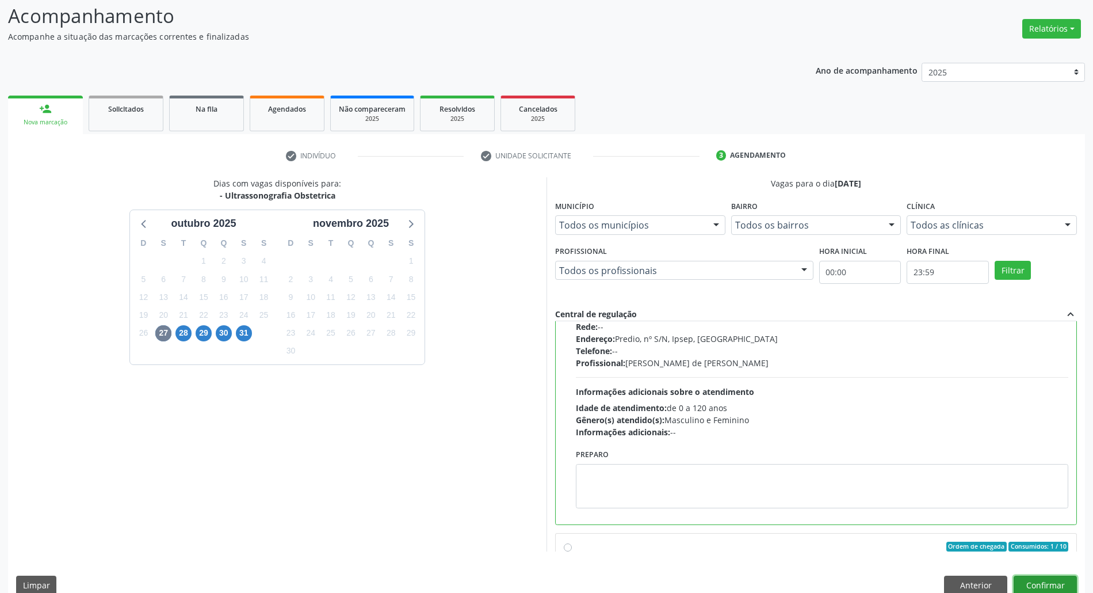
click at [1049, 583] on button "Confirmar" at bounding box center [1045, 585] width 63 height 20
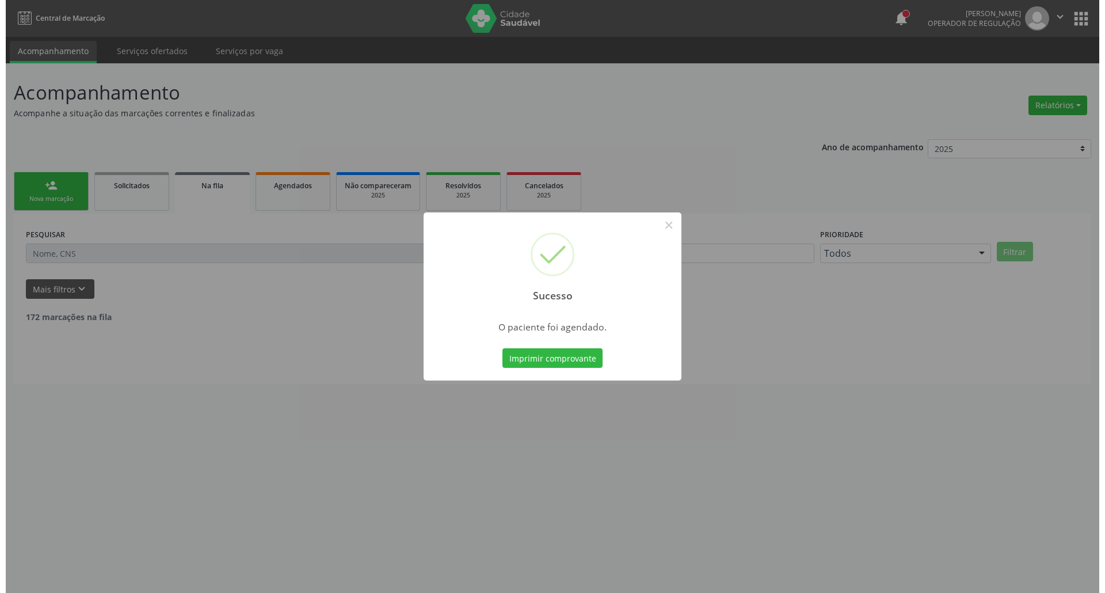
scroll to position [0, 0]
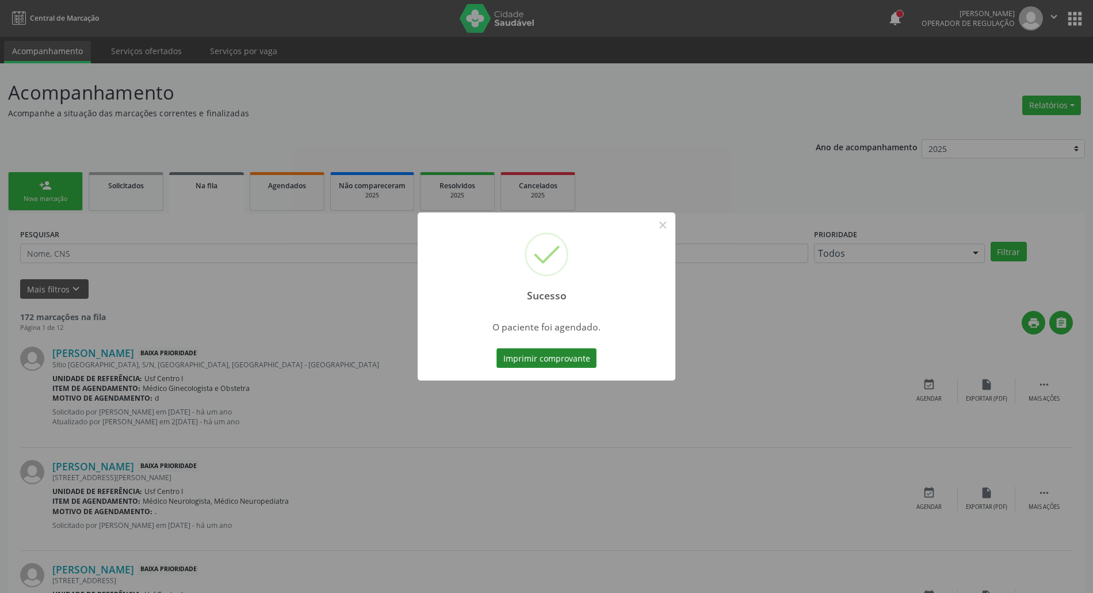
click at [522, 349] on button "Imprimir comprovante" at bounding box center [547, 358] width 100 height 20
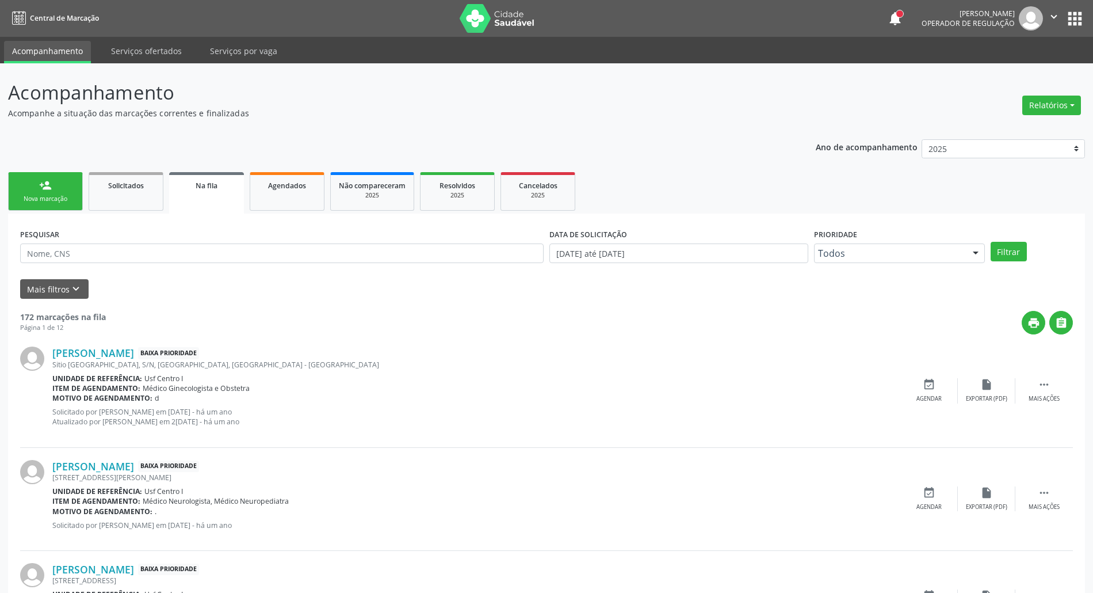
click at [26, 191] on link "person_add Nova marcação" at bounding box center [45, 191] width 75 height 39
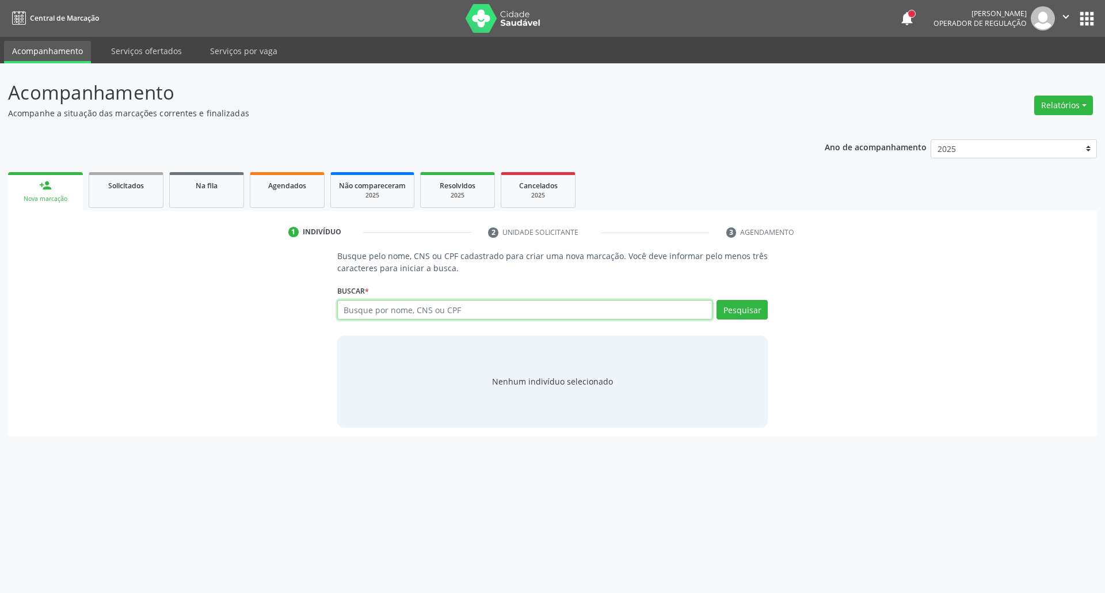
click at [383, 307] on input "text" at bounding box center [525, 310] width 376 height 20
type input "700404498541380"
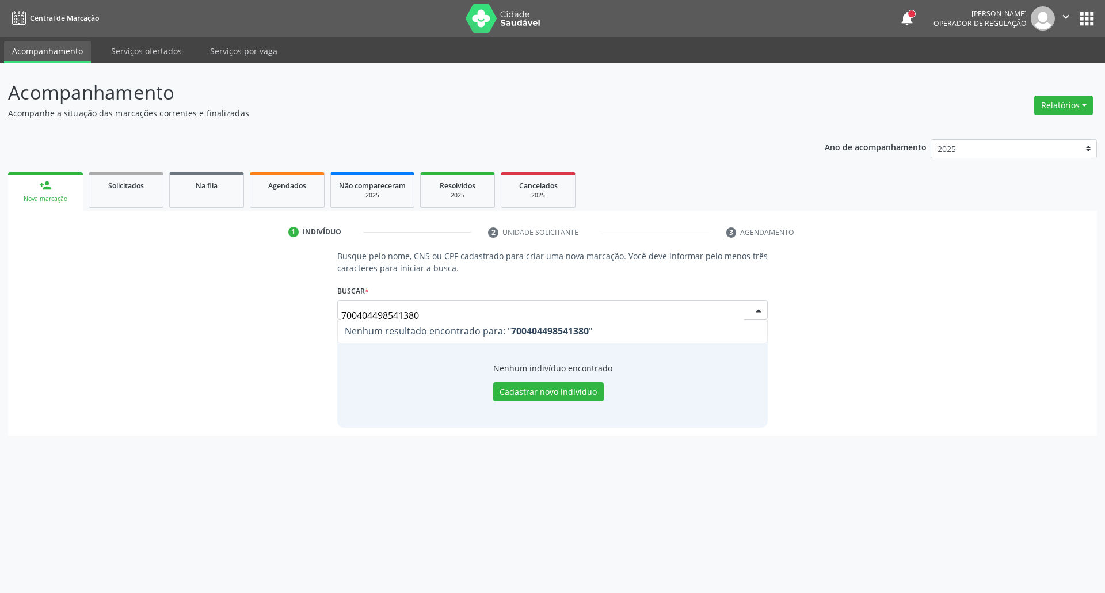
drag, startPoint x: 429, startPoint y: 314, endPoint x: 52, endPoint y: 295, distance: 377.9
click at [91, 303] on div "Busque pelo nome, CNS ou CPF cadastrado para criar uma nova marcação. Você deve…" at bounding box center [552, 338] width 1072 height 177
type input "[PERSON_NAME] de s"
